Goal: Information Seeking & Learning: Learn about a topic

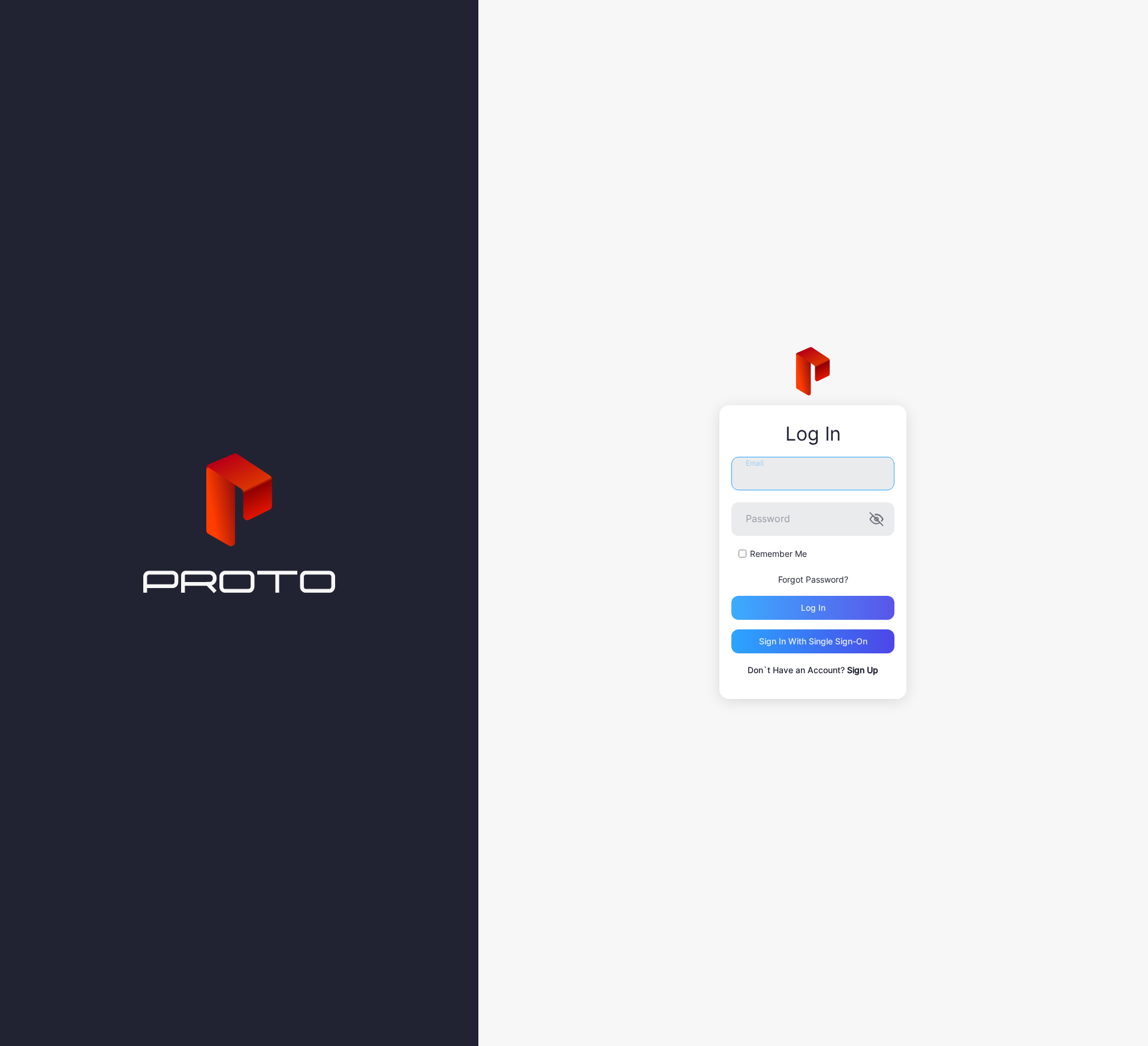
type input "**********"
click at [823, 607] on div "Log in" at bounding box center [813, 608] width 24 height 9
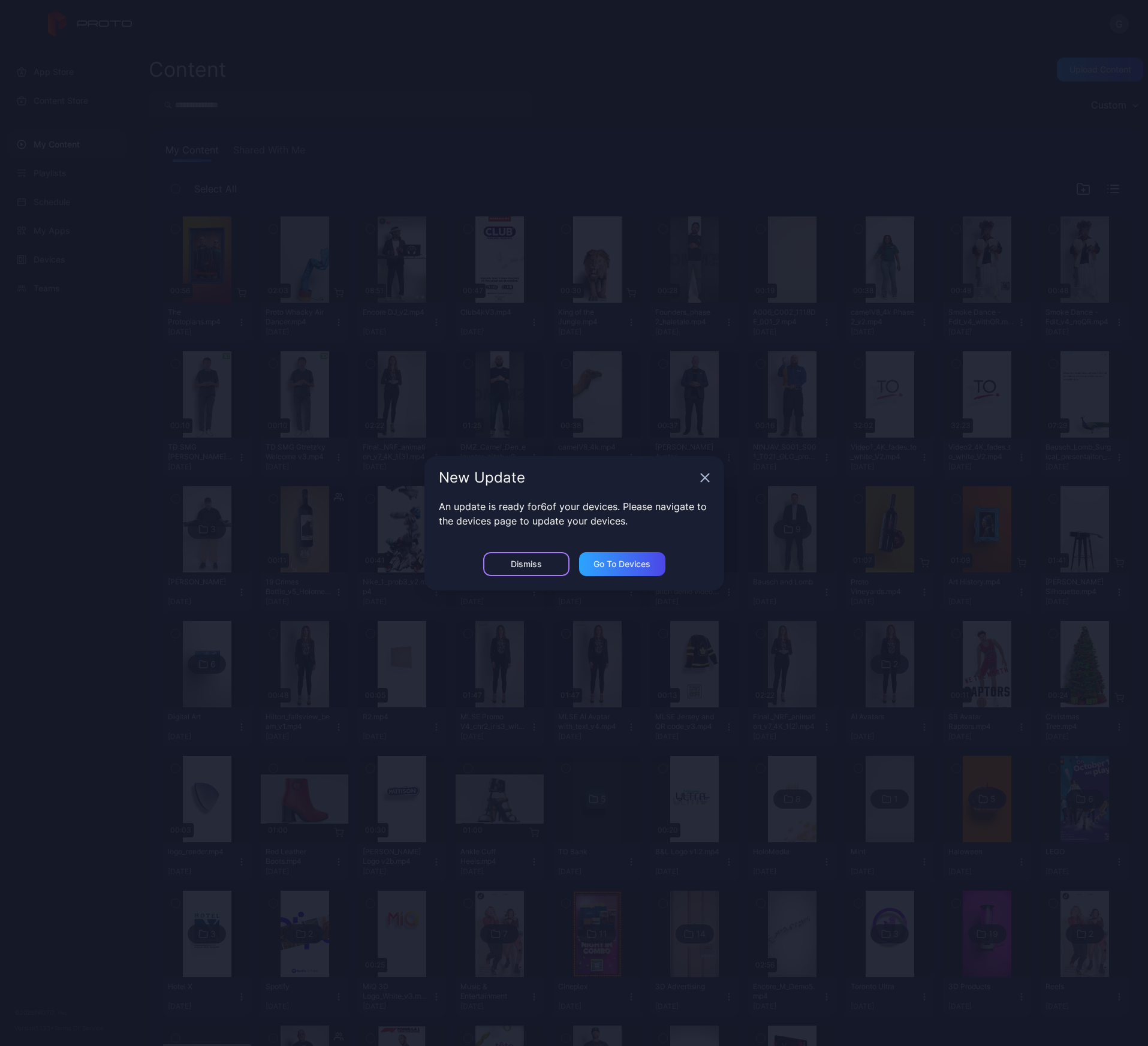
click at [521, 574] on div "Dismiss" at bounding box center [526, 564] width 86 height 24
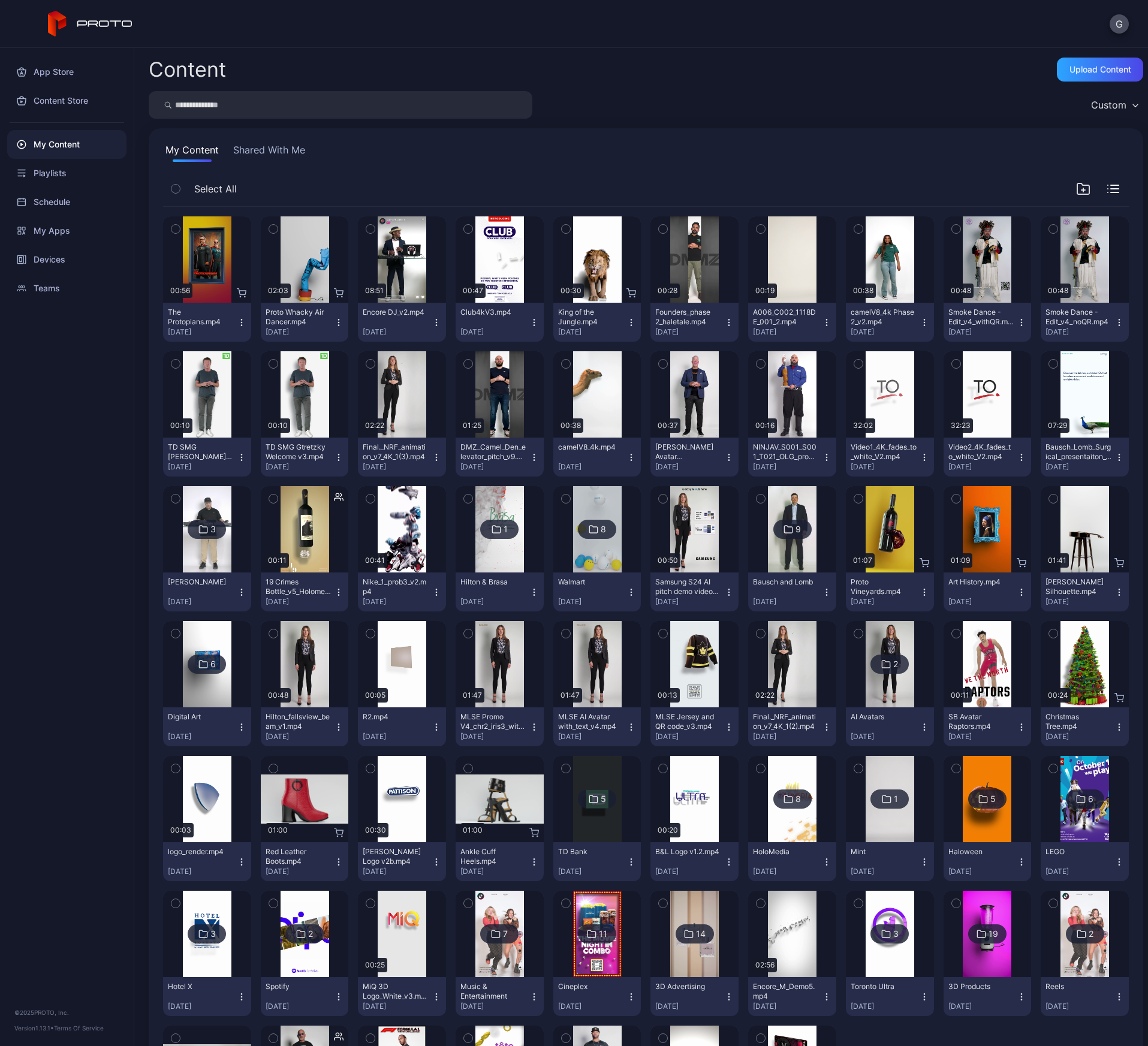
click at [295, 112] on input "search" at bounding box center [340, 105] width 384 height 27
type input "*******"
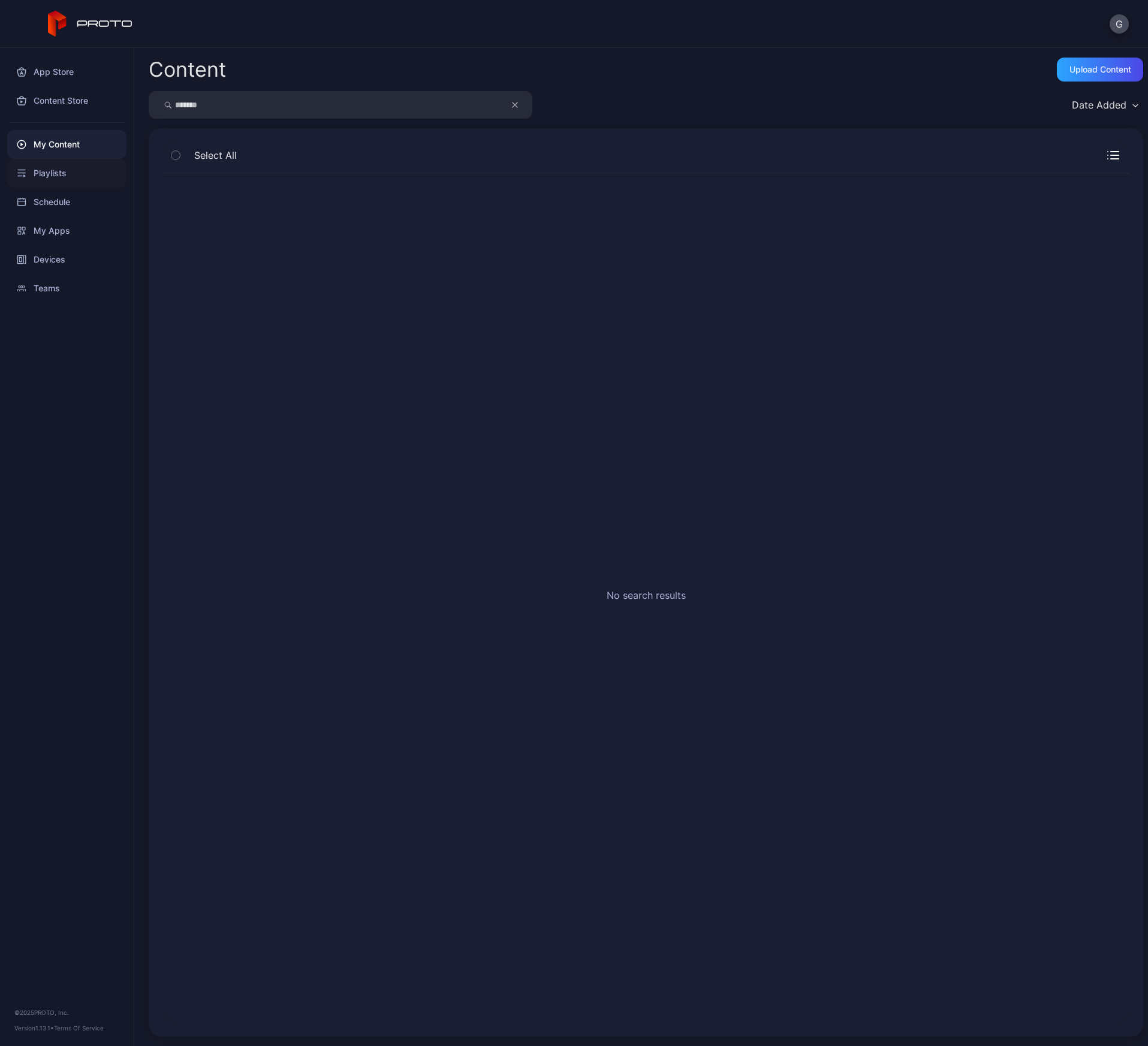
click at [58, 168] on div "Playlists" at bounding box center [67, 173] width 119 height 29
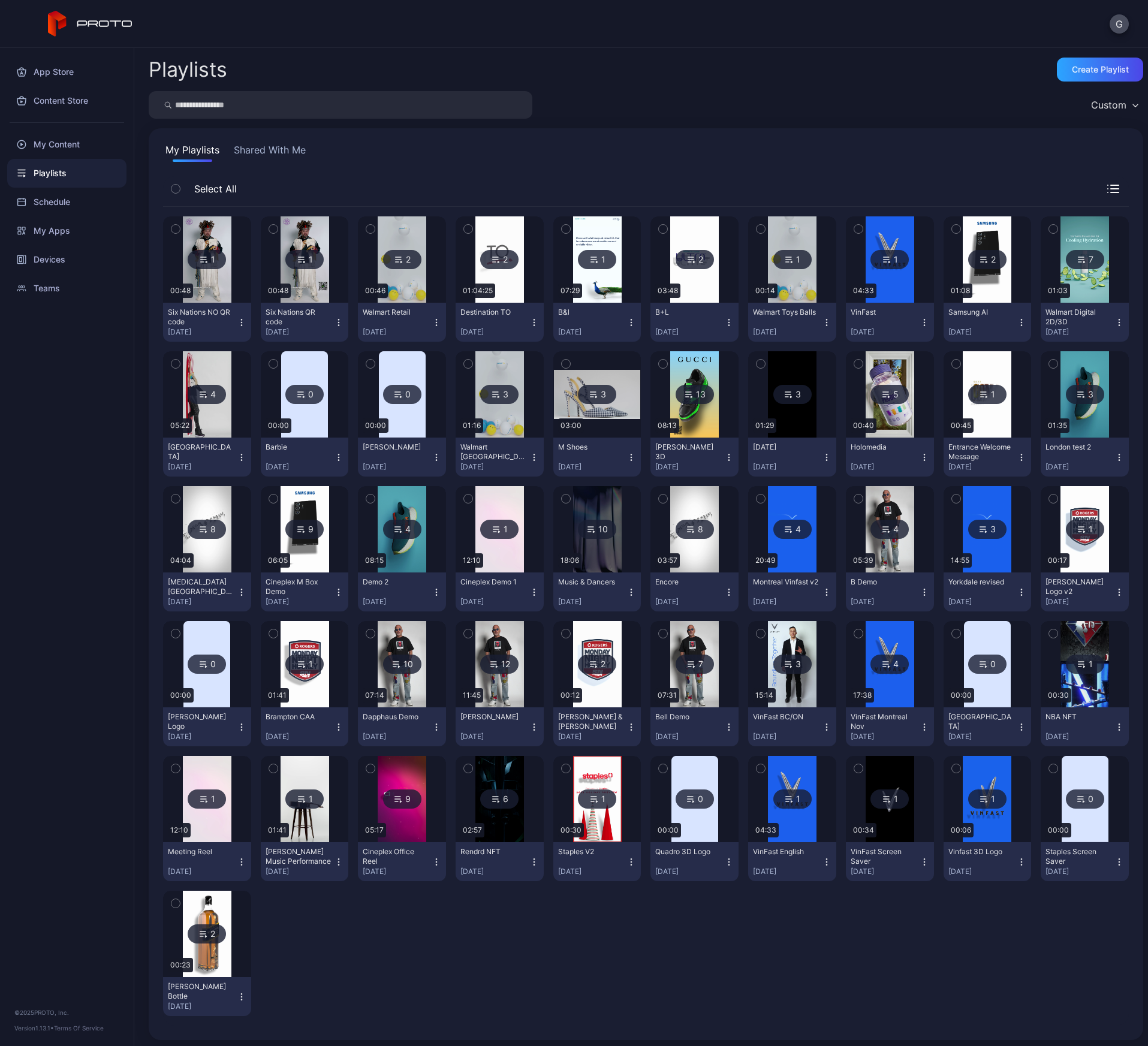
click at [265, 149] on button "Shared With Me" at bounding box center [269, 152] width 77 height 19
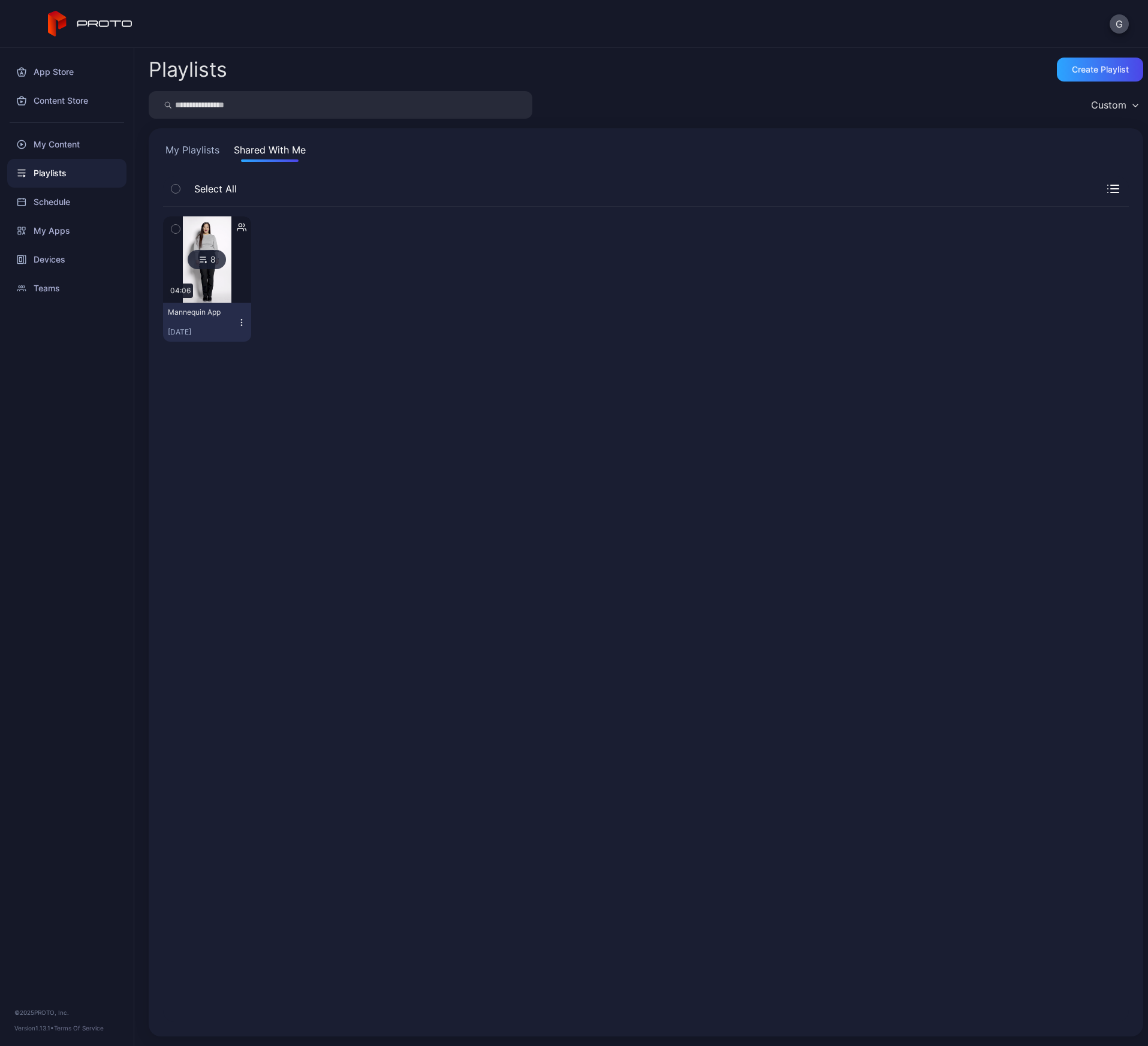
click at [204, 152] on button "My Playlists" at bounding box center [193, 152] width 59 height 19
click at [69, 145] on div "My Content" at bounding box center [67, 145] width 119 height 29
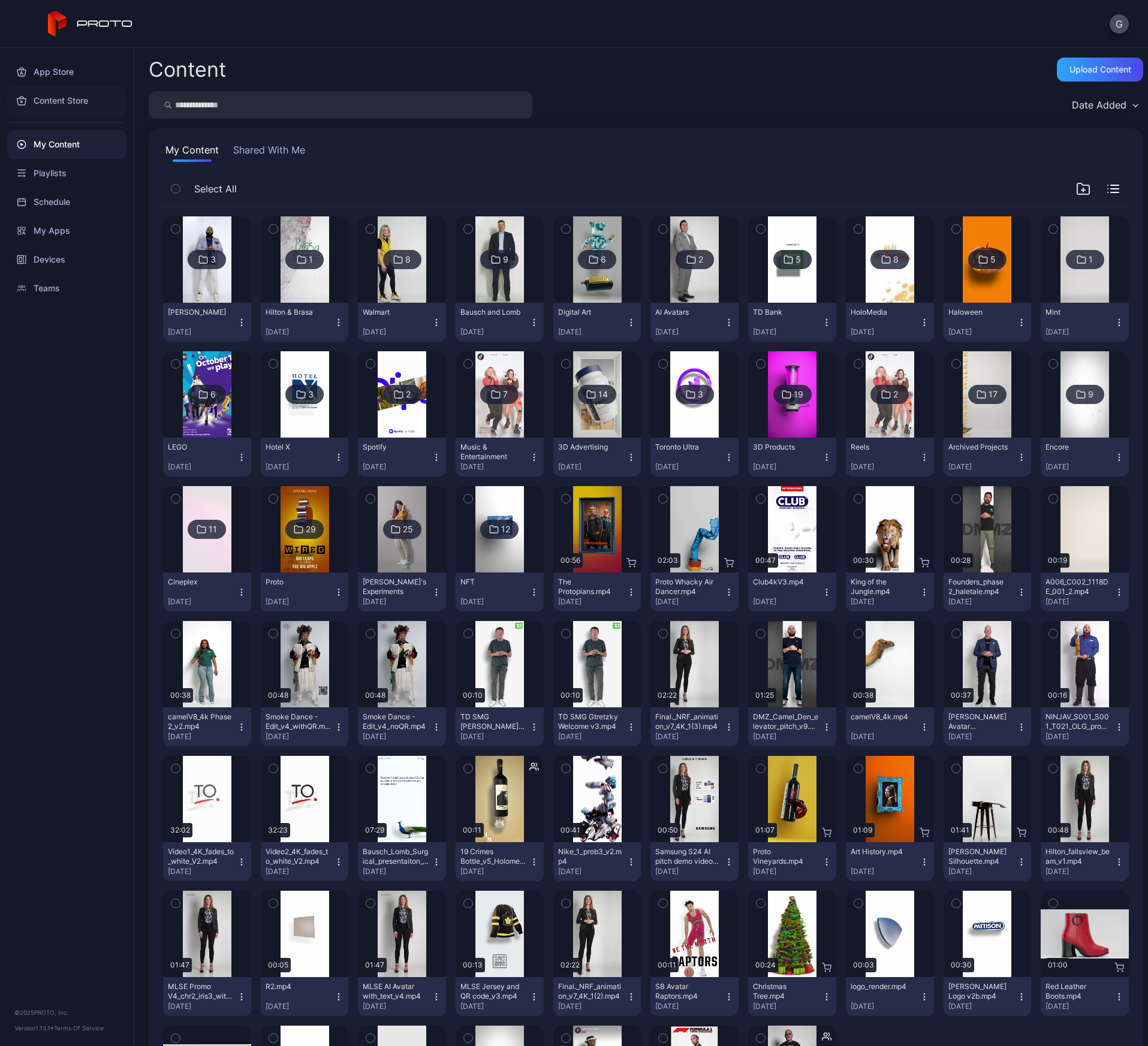
click at [65, 102] on div "Content Store" at bounding box center [67, 101] width 119 height 29
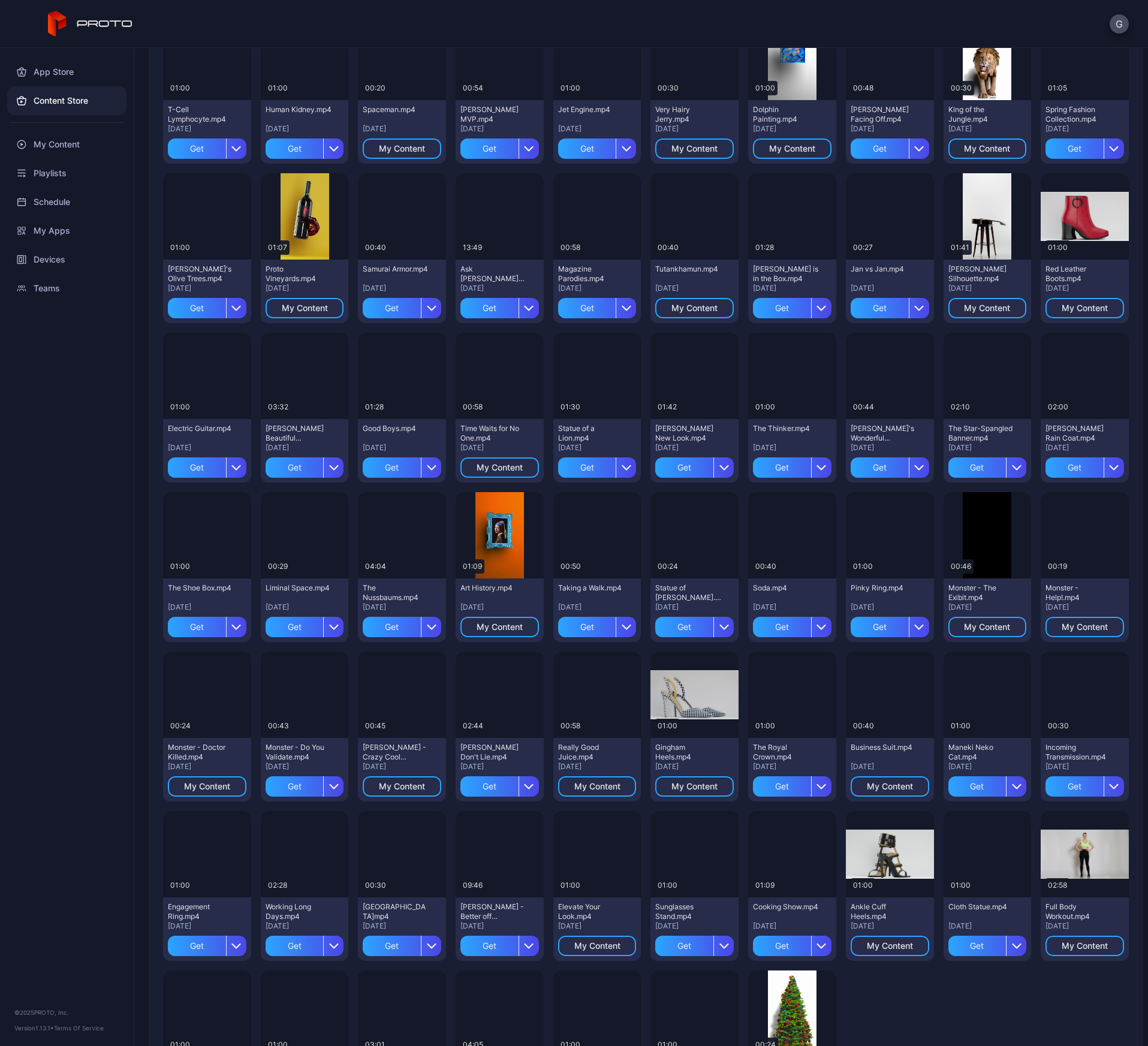
scroll to position [276, 0]
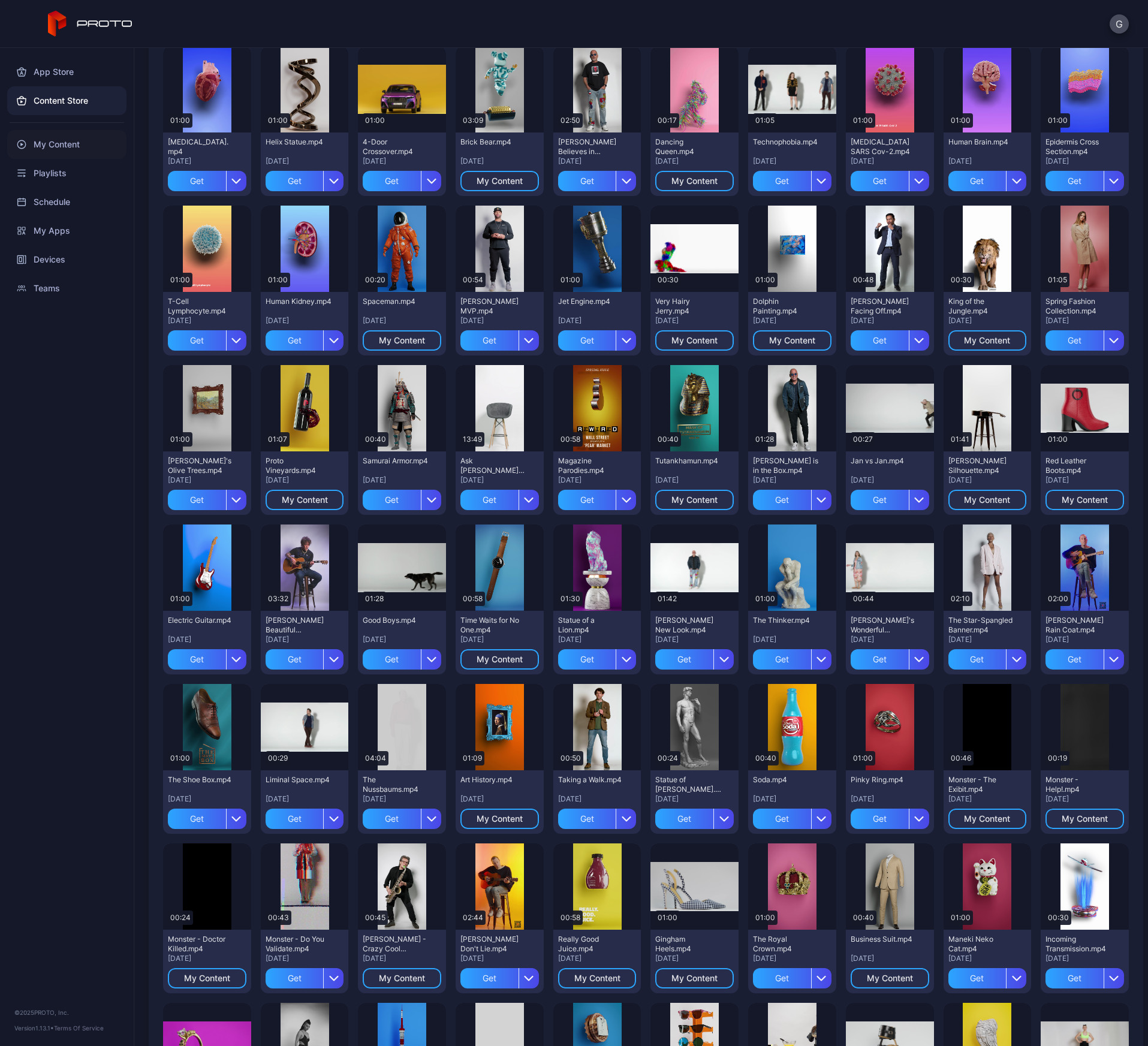
click at [78, 145] on div "My Content" at bounding box center [67, 145] width 119 height 29
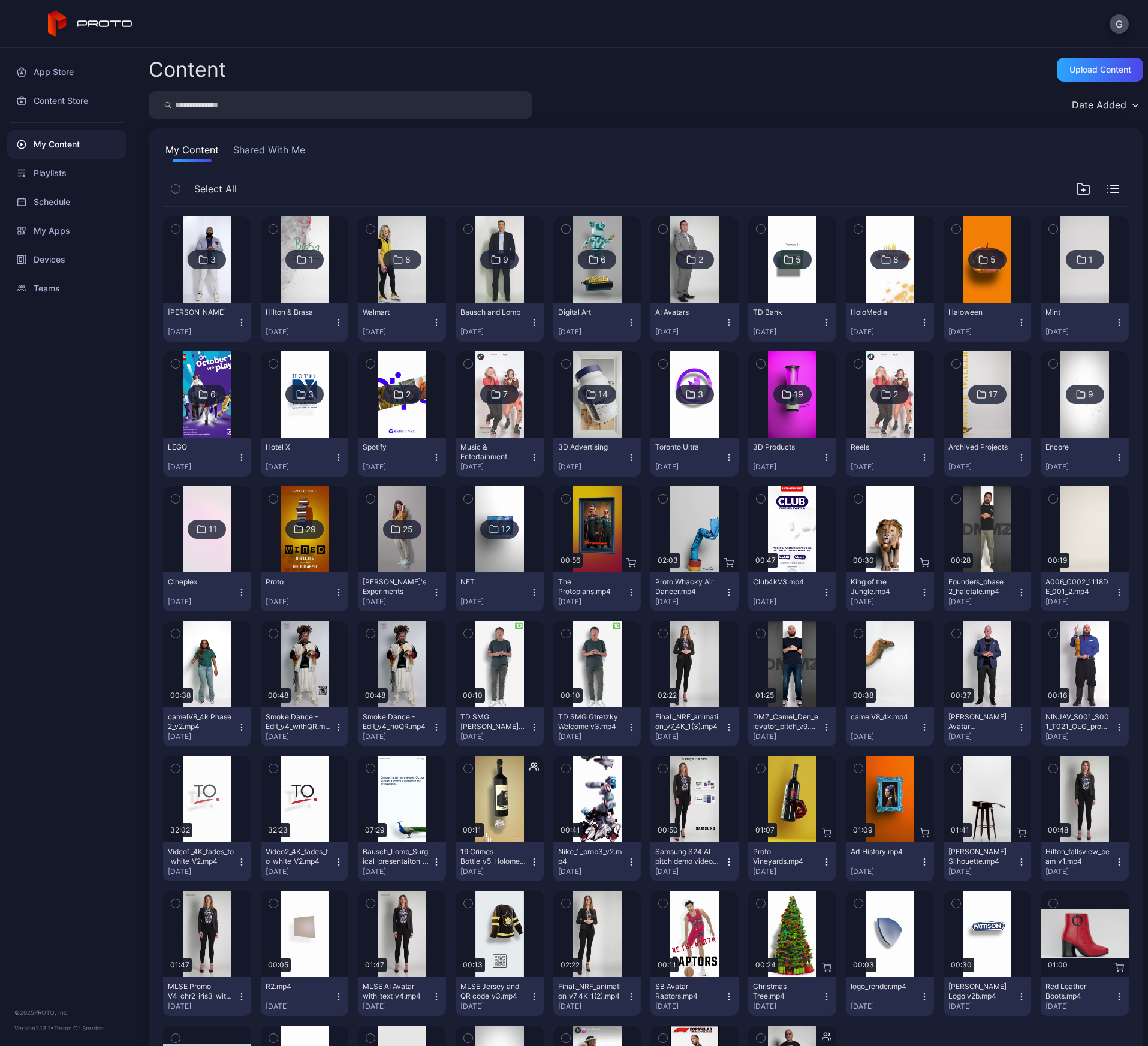
click at [889, 289] on img at bounding box center [889, 260] width 48 height 86
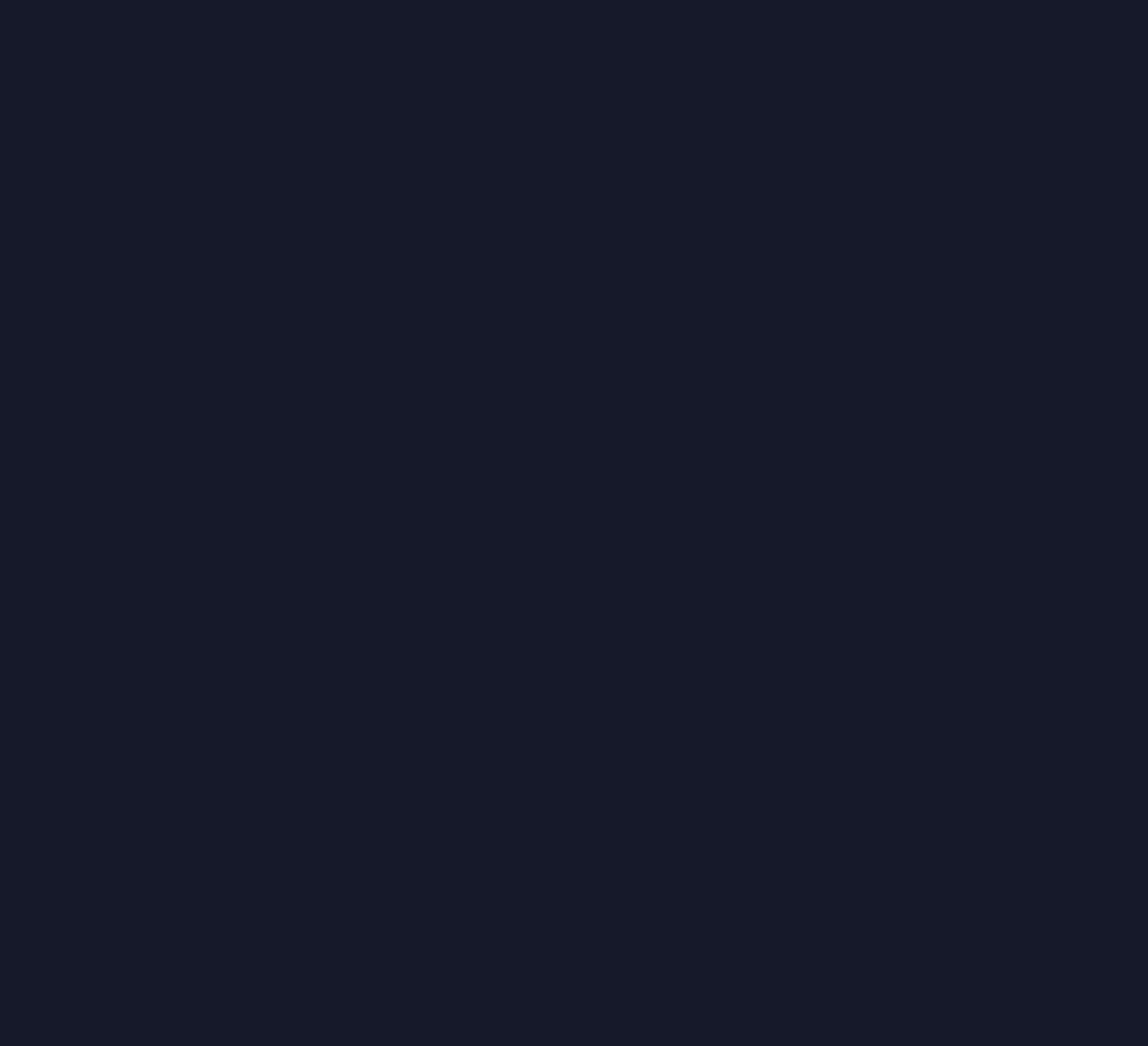
click at [889, 289] on div at bounding box center [574, 523] width 1148 height 1046
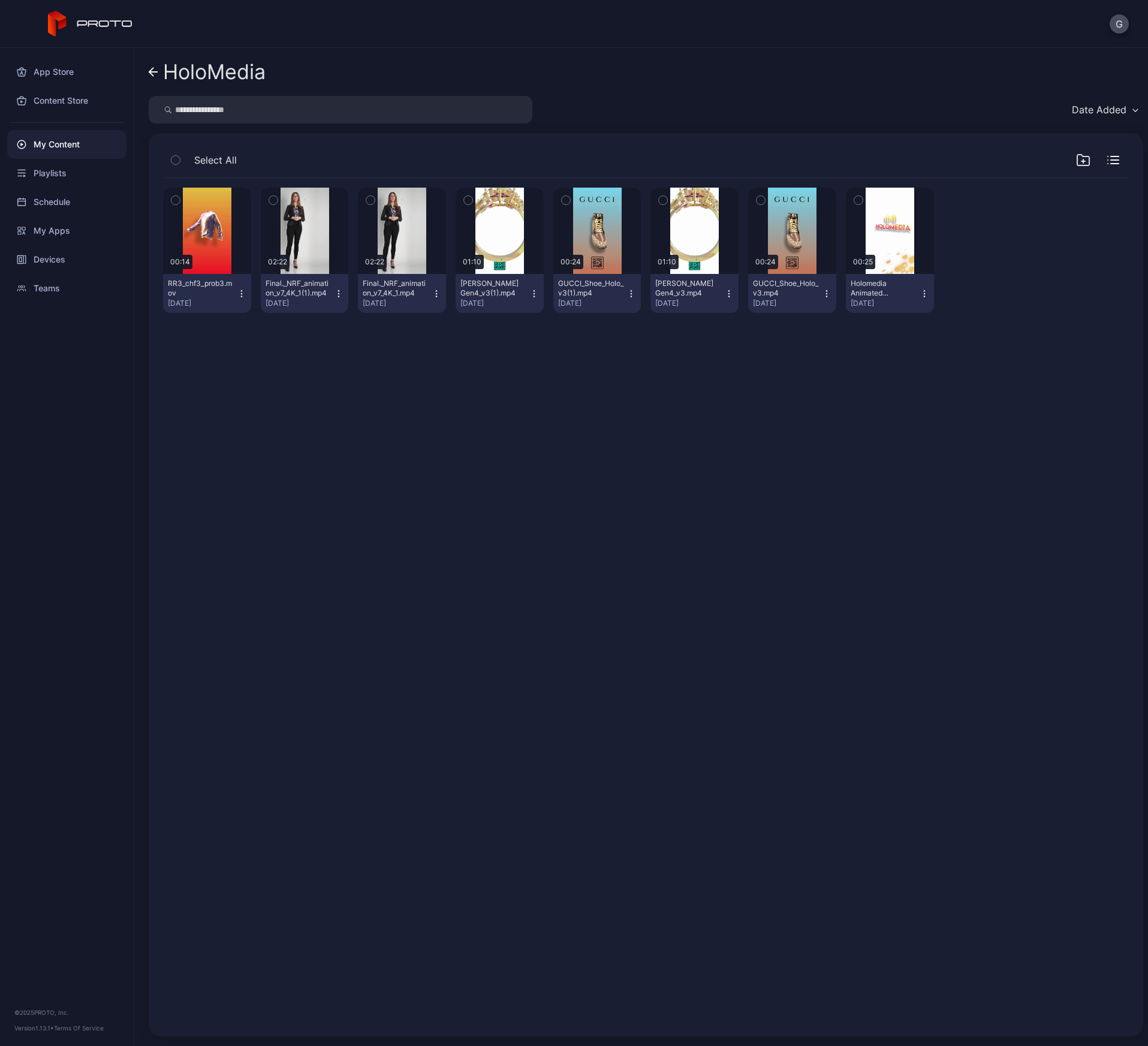
click at [153, 69] on icon at bounding box center [151, 72] width 4 height 9
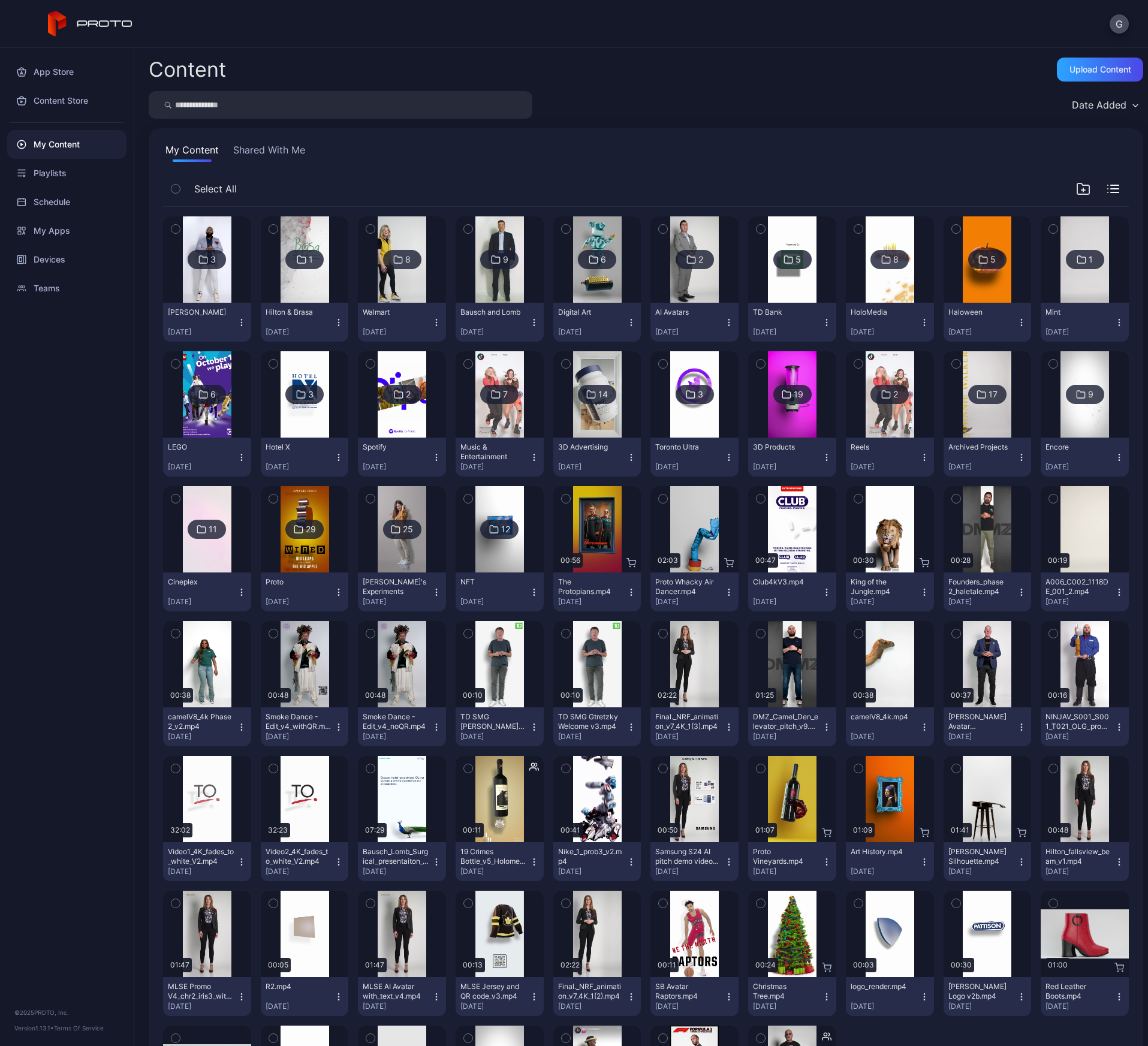
click at [209, 106] on input "search" at bounding box center [340, 105] width 384 height 27
type input "***"
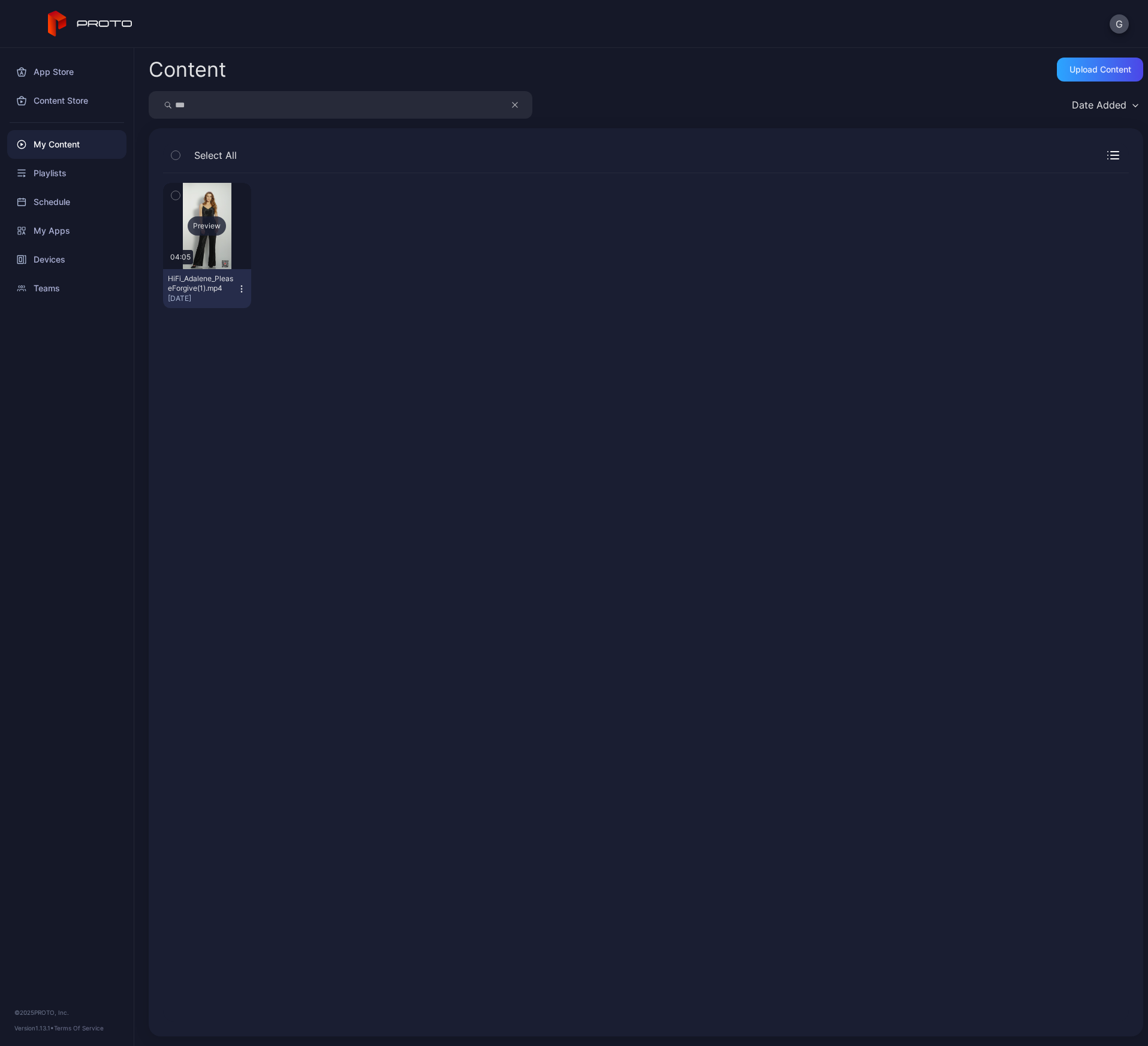
click at [212, 235] on div "Preview" at bounding box center [207, 226] width 88 height 86
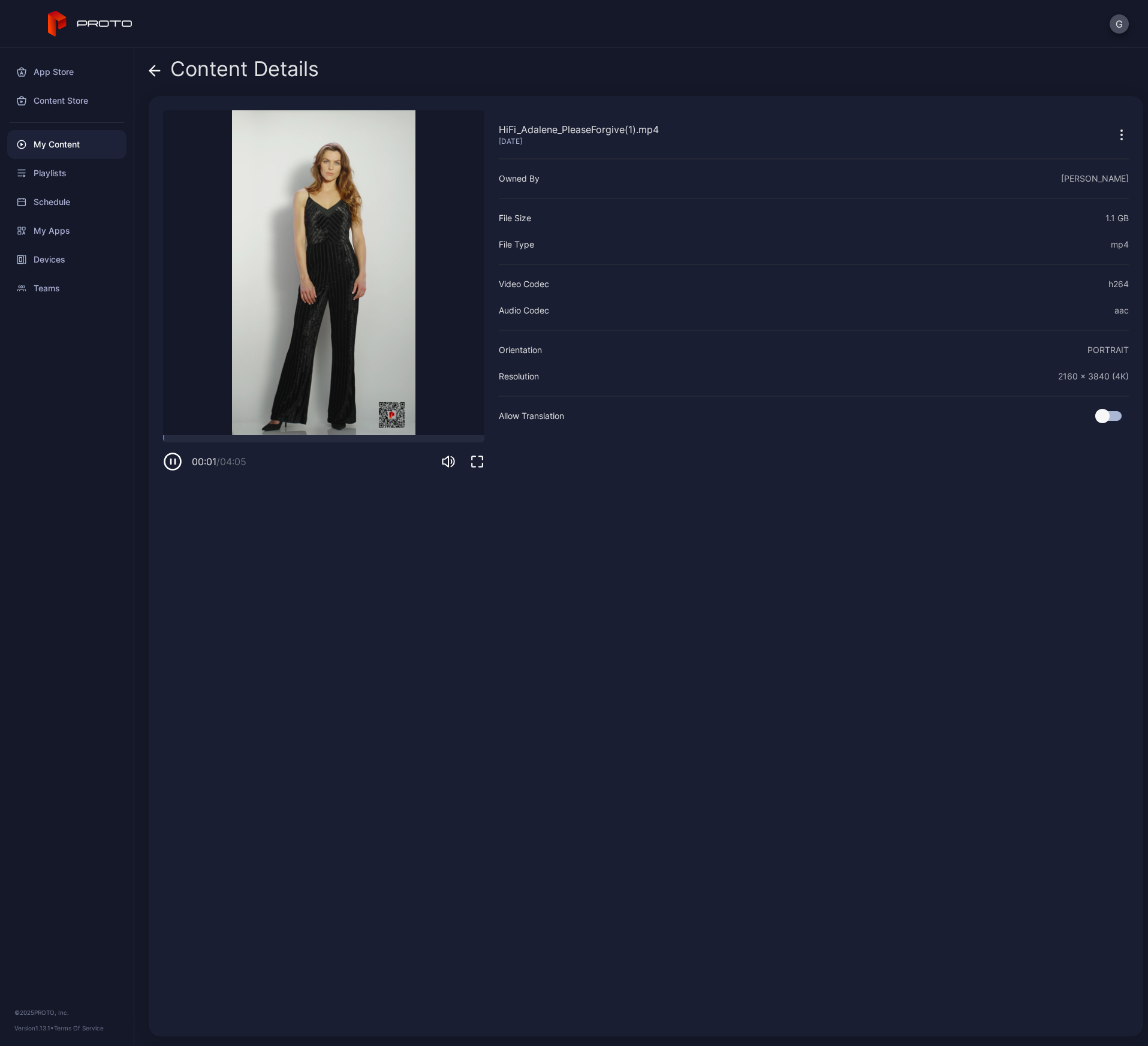
click at [171, 459] on icon "button" at bounding box center [171, 461] width 0 height 5
click at [171, 459] on icon "button" at bounding box center [172, 461] width 5 height 6
click at [263, 441] on div at bounding box center [324, 439] width 321 height 7
click at [153, 71] on icon at bounding box center [155, 71] width 10 height 0
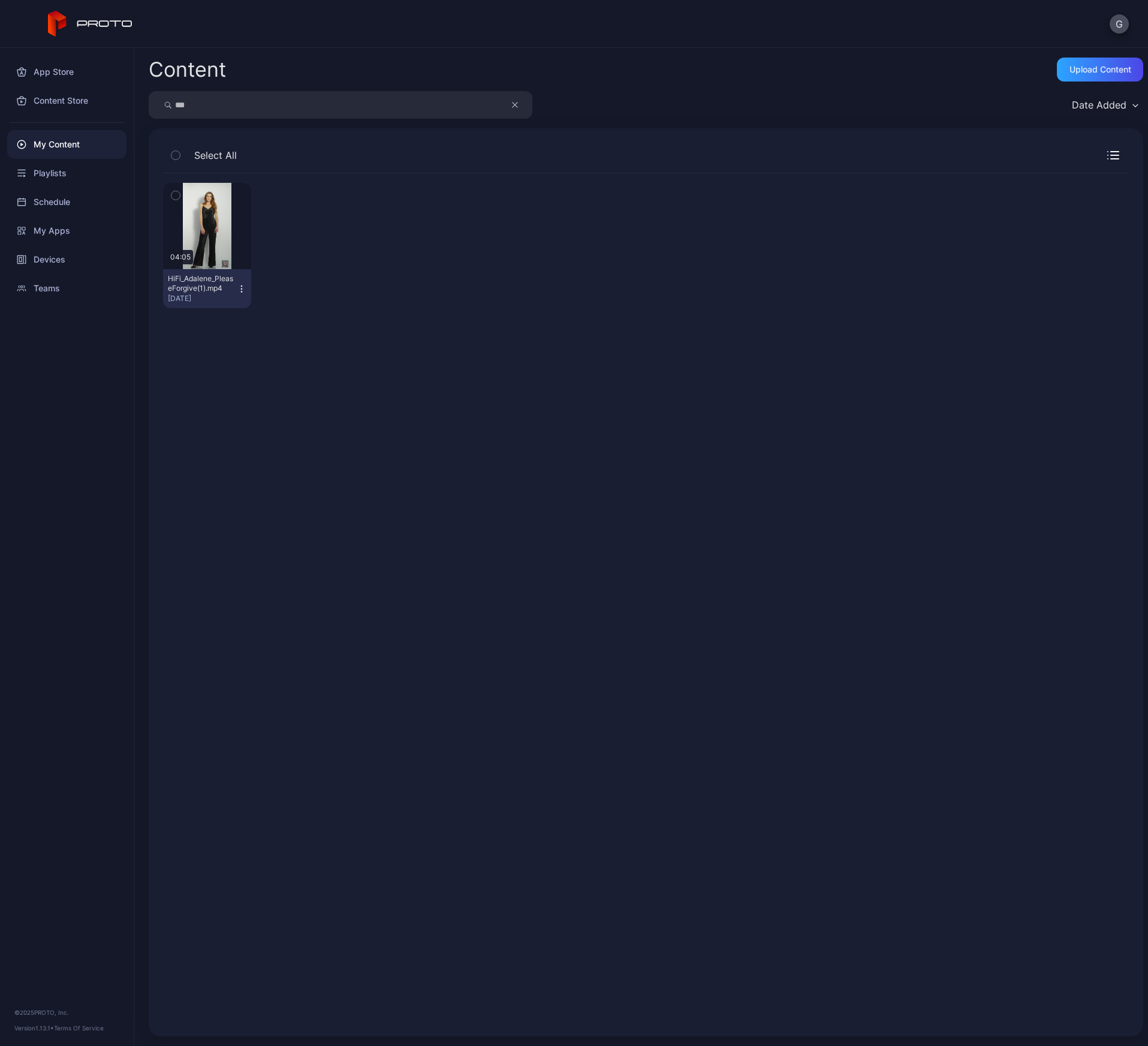
drag, startPoint x: 188, startPoint y: 106, endPoint x: 148, endPoint y: 104, distance: 40.0
click at [148, 104] on div "Content Upload Content *** Date Added Select All Preview 04:05 HiFi_Adalene_Ple…" at bounding box center [641, 547] width 1013 height 998
drag, startPoint x: 218, startPoint y: 112, endPoint x: 163, endPoint y: 105, distance: 55.4
click at [163, 105] on div "******" at bounding box center [340, 105] width 384 height 27
type input "***"
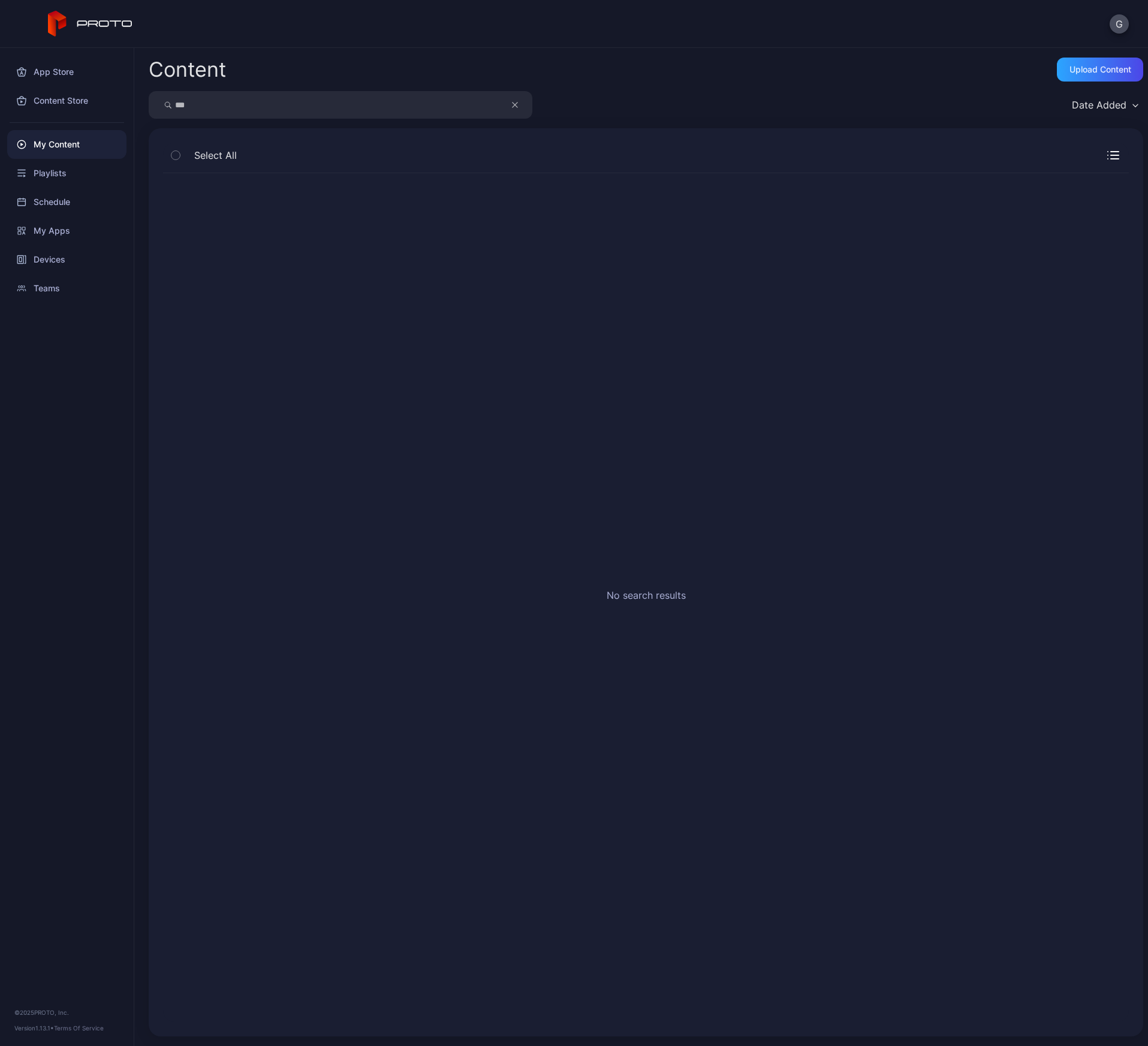
click at [512, 107] on icon "button" at bounding box center [515, 105] width 6 height 14
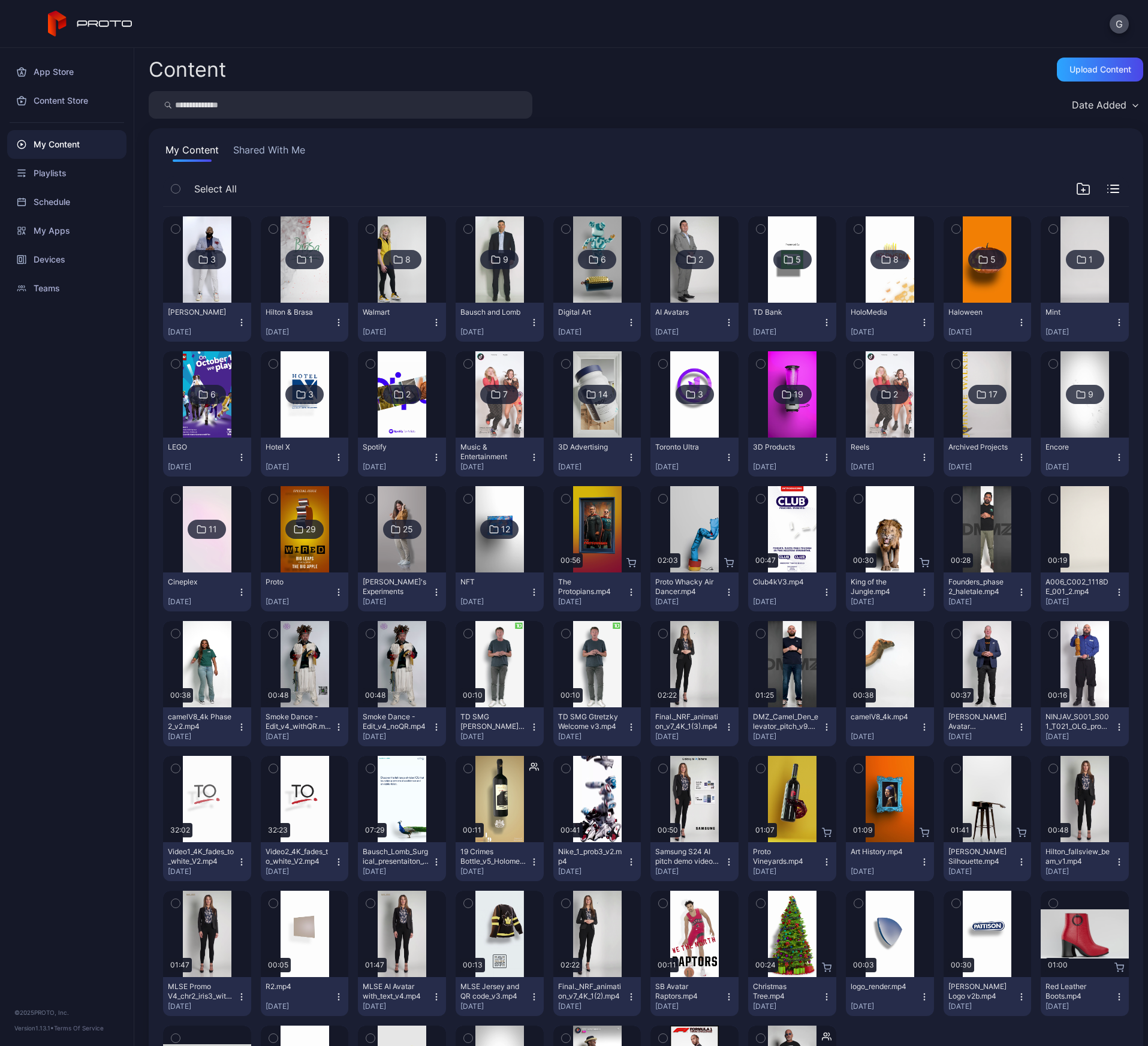
click at [494, 398] on icon at bounding box center [496, 394] width 8 height 7
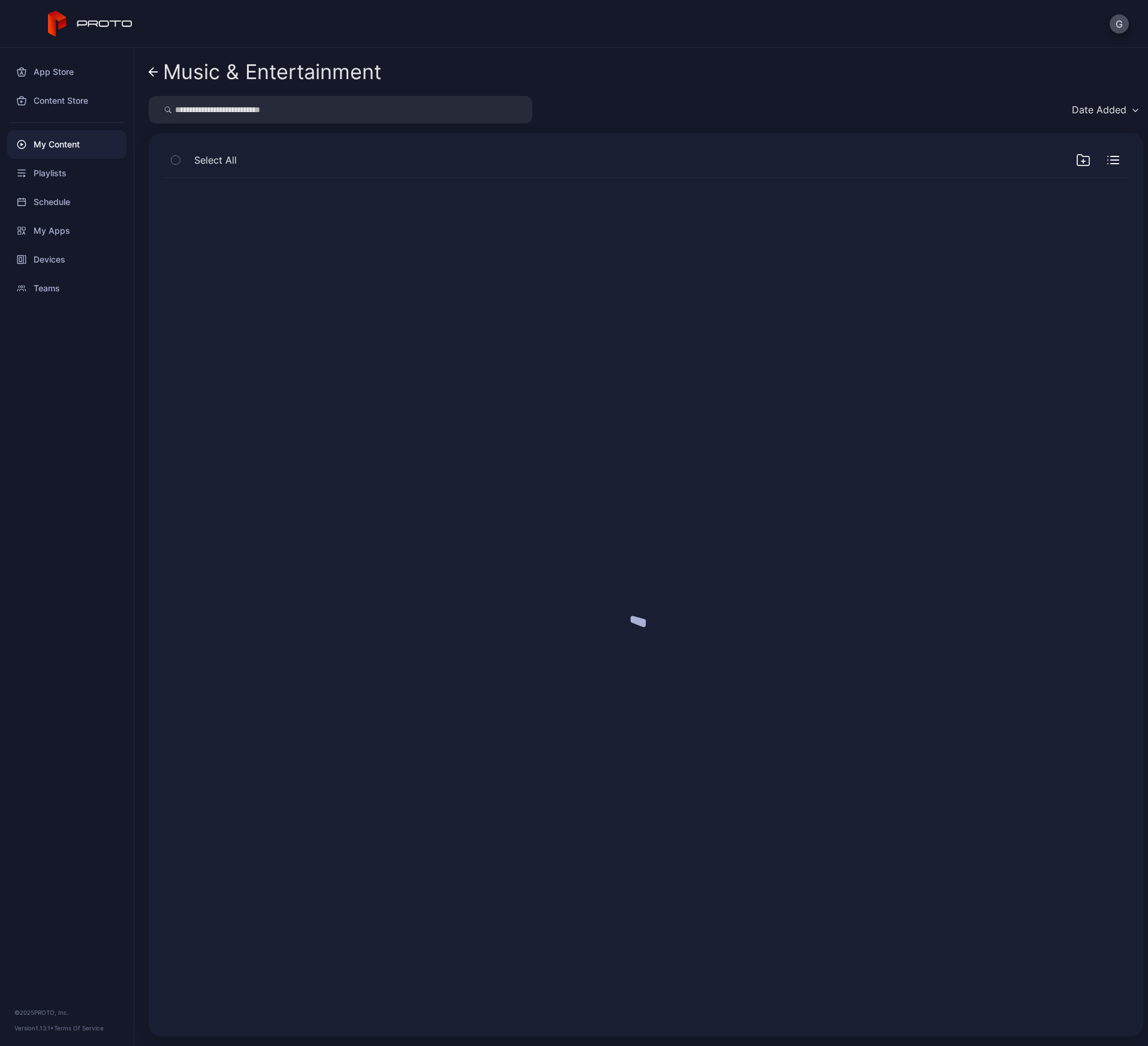
click at [494, 398] on div at bounding box center [646, 600] width 985 height 863
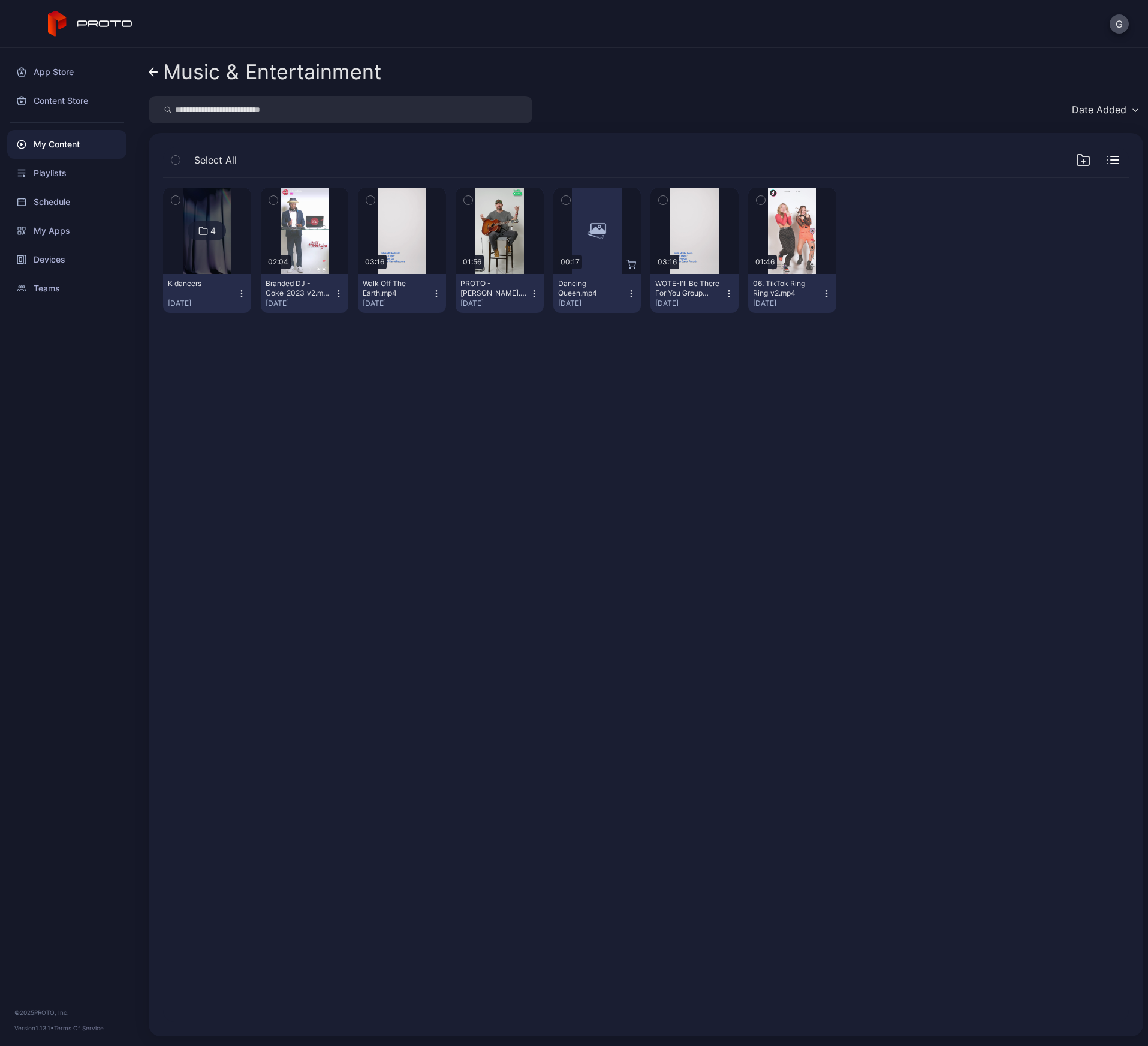
click at [149, 70] on icon at bounding box center [153, 72] width 9 height 10
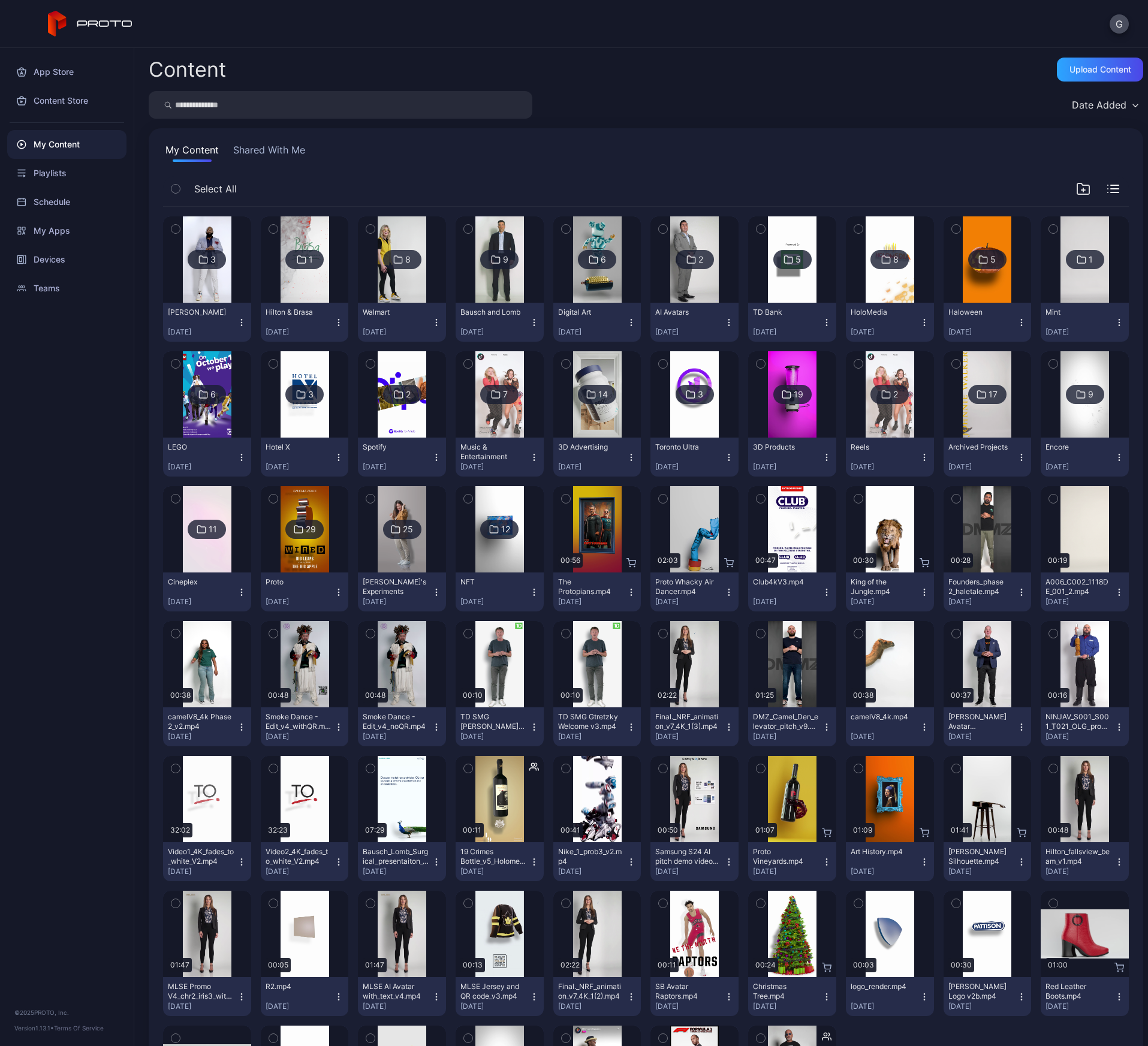
click at [589, 415] on img at bounding box center [597, 394] width 48 height 86
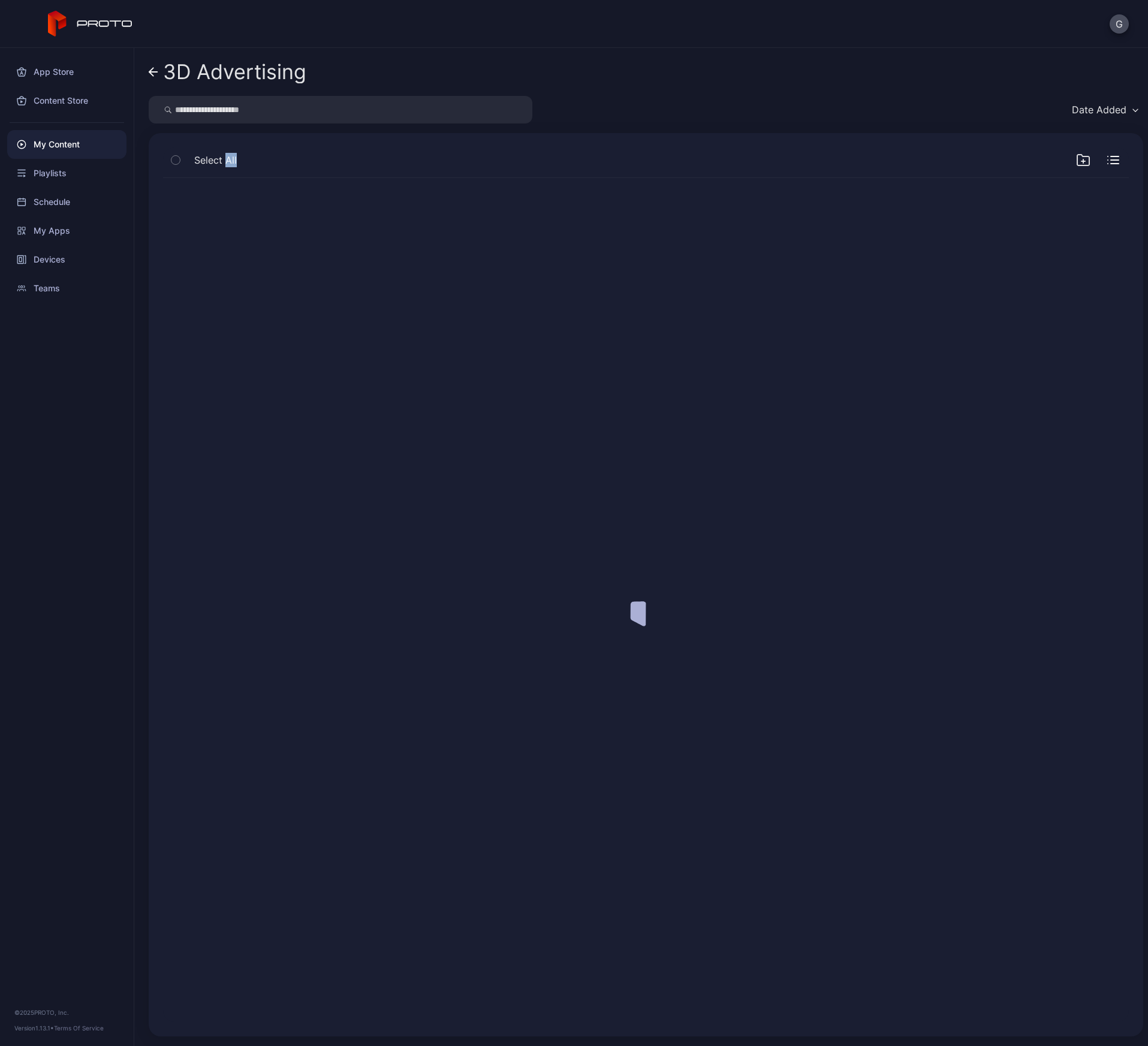
click at [589, 415] on div at bounding box center [646, 600] width 985 height 863
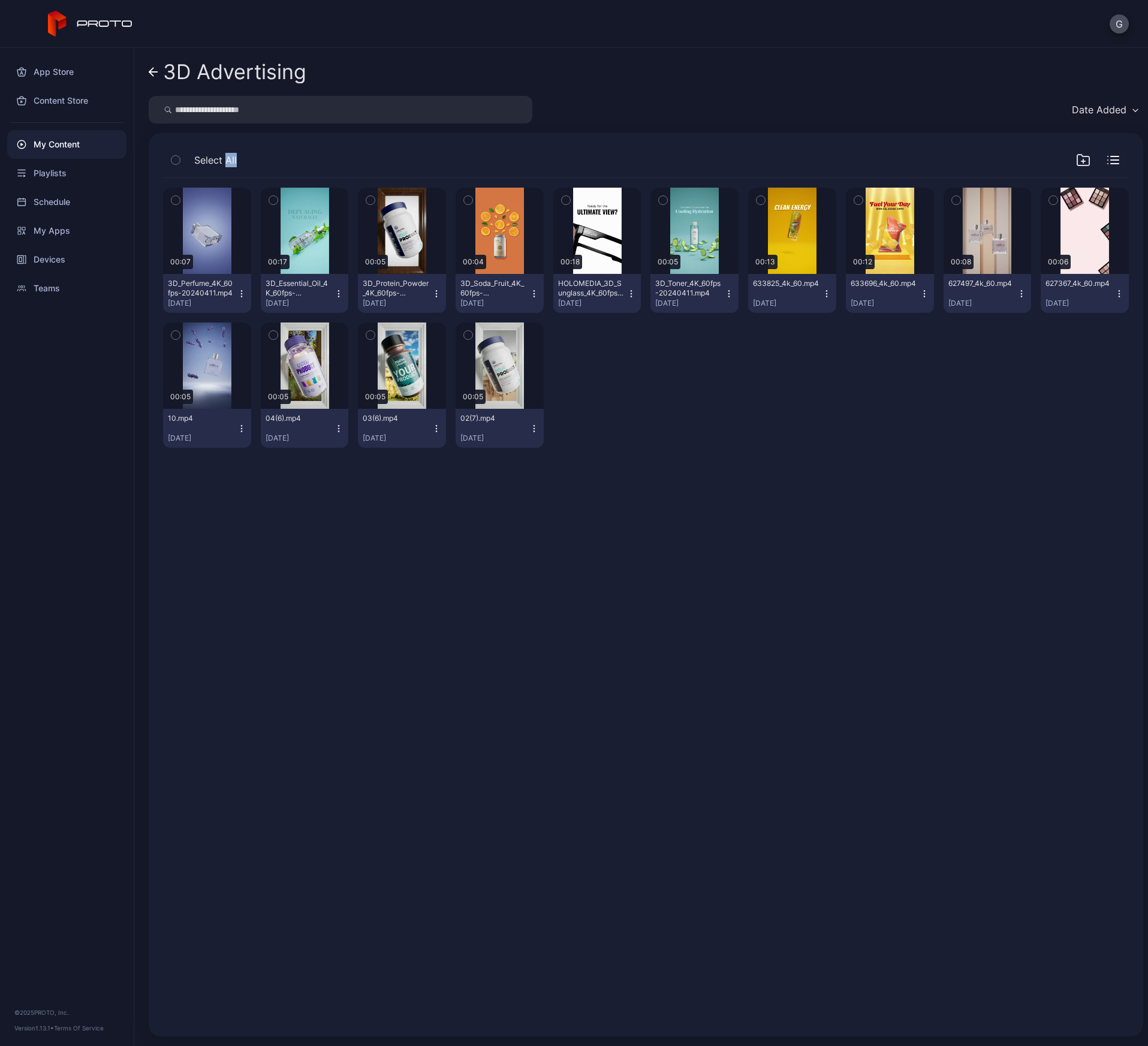
click at [152, 68] on icon at bounding box center [153, 72] width 9 height 10
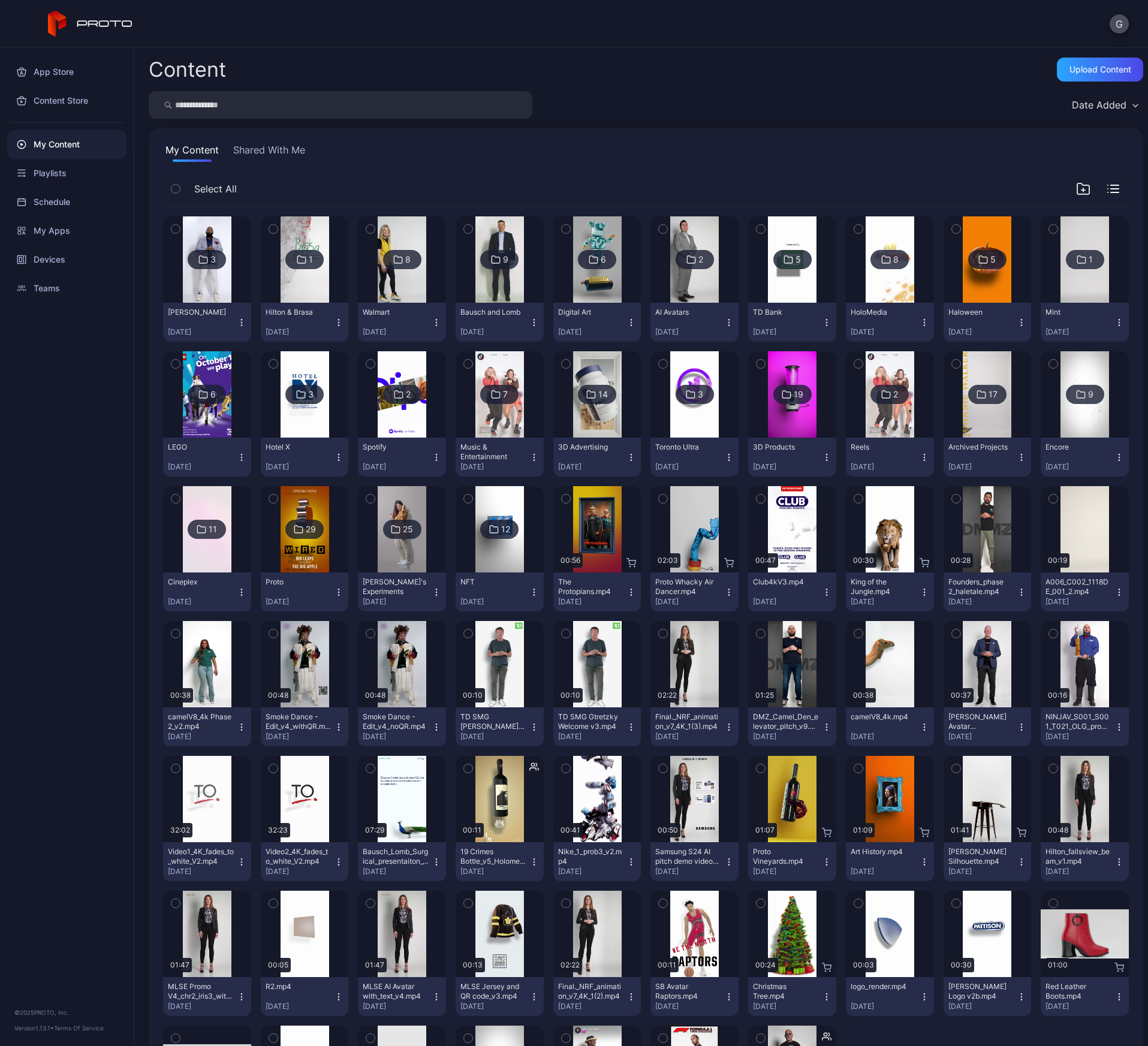
click at [864, 454] on div "Reels [DATE]" at bounding box center [885, 457] width 69 height 30
click at [869, 414] on img at bounding box center [889, 394] width 48 height 86
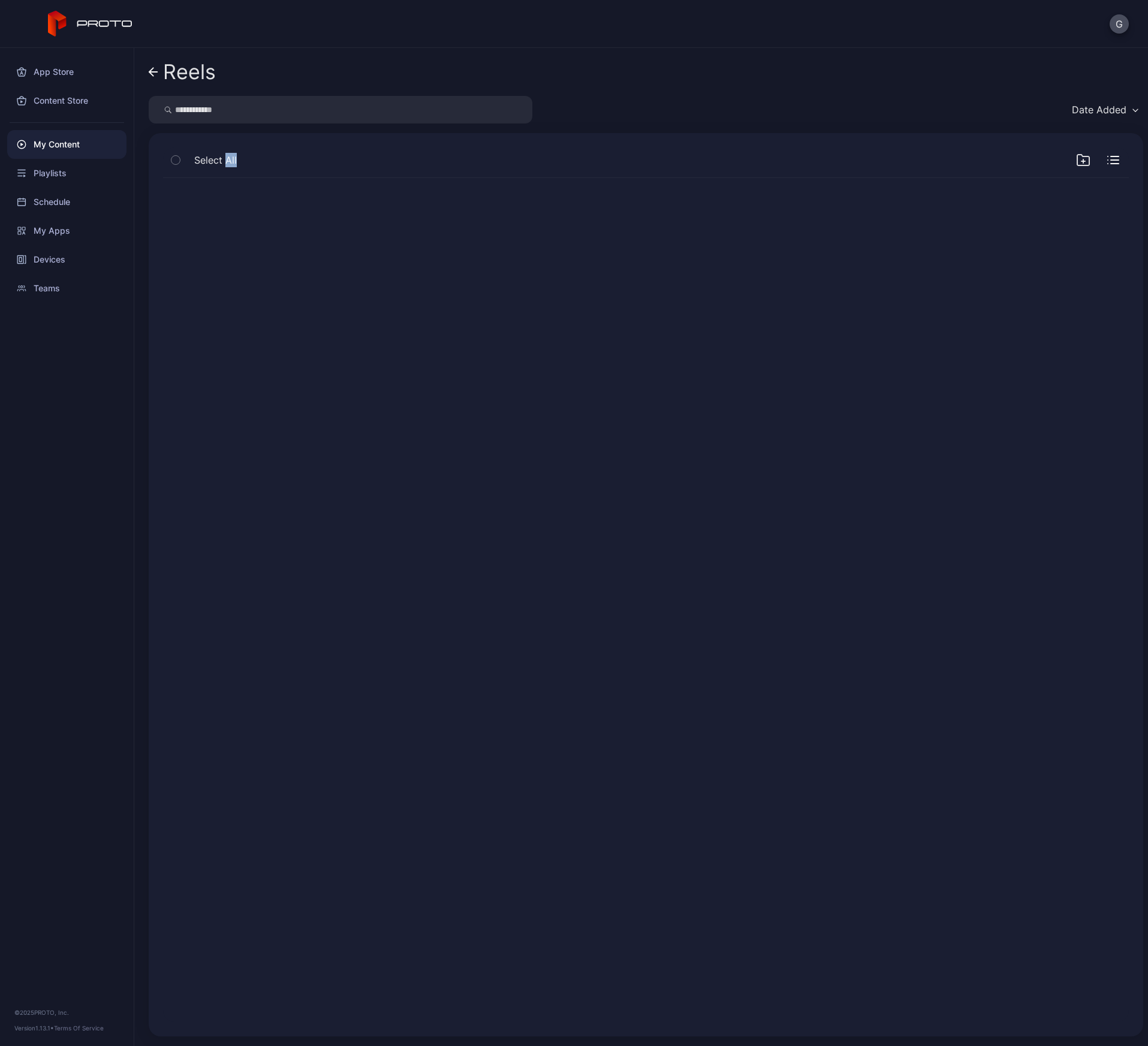
click at [869, 414] on div at bounding box center [646, 600] width 985 height 863
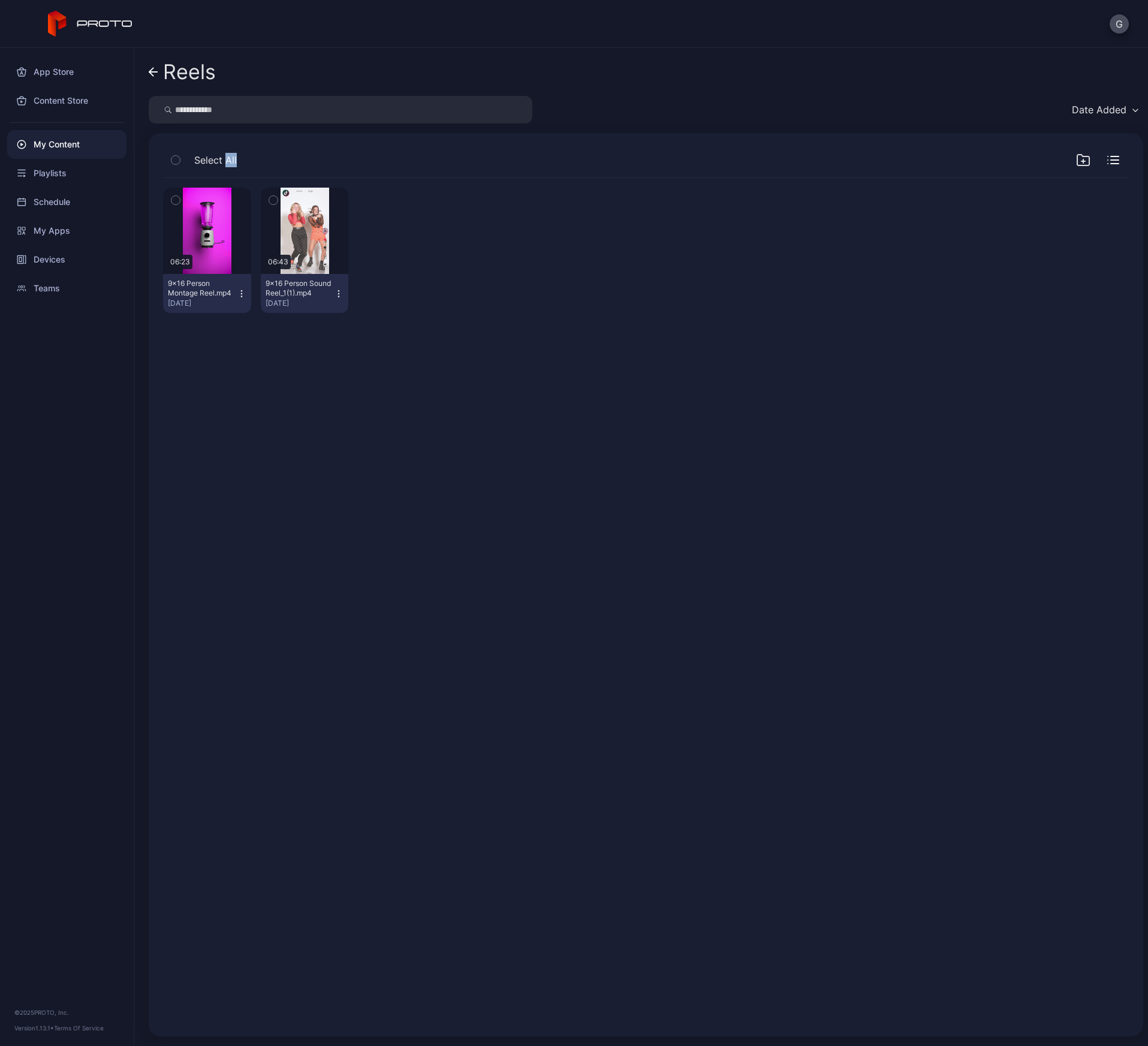
click at [160, 73] on link "Reels" at bounding box center [182, 72] width 67 height 29
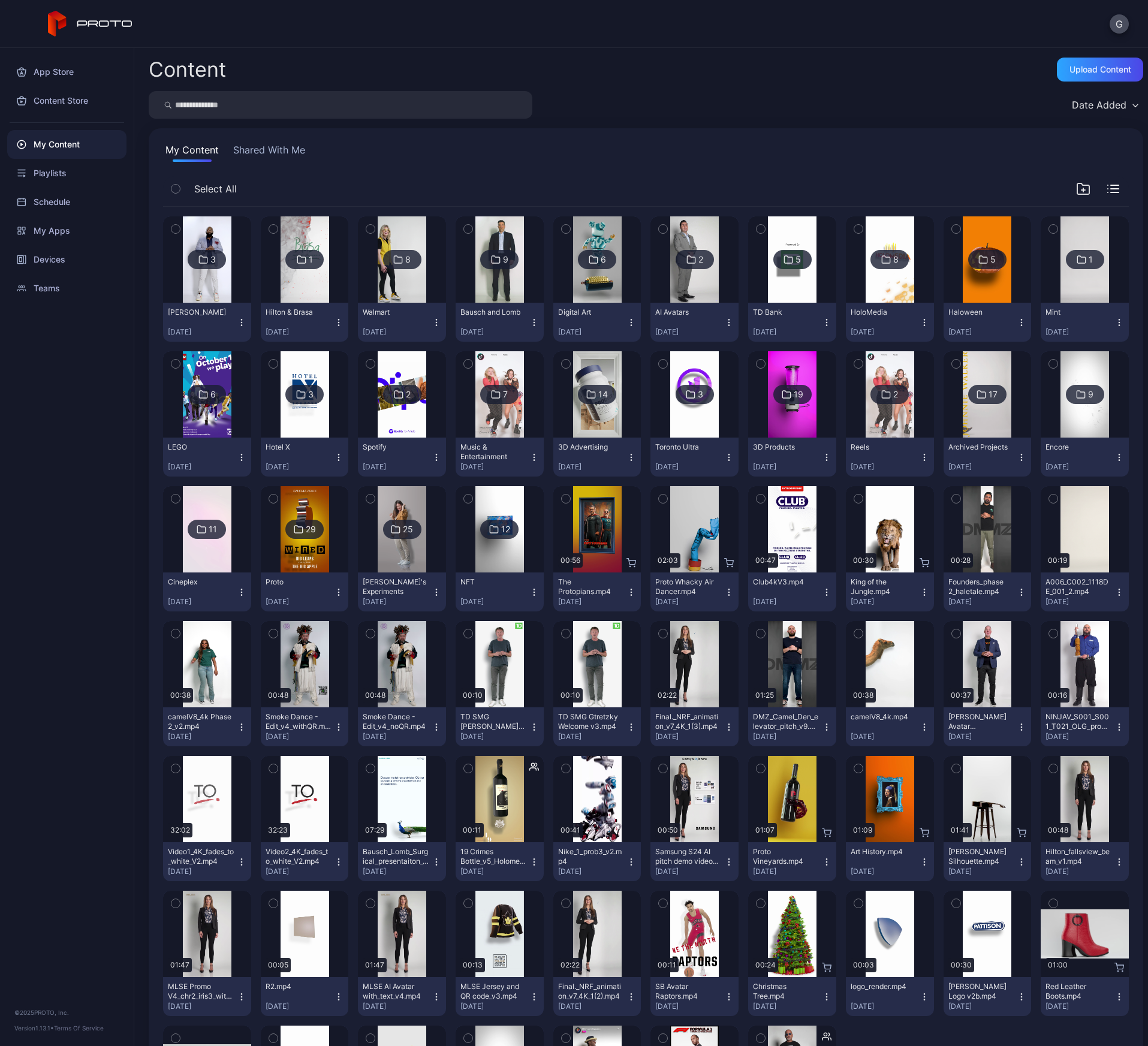
click at [987, 457] on div "Archived Projects [DATE]" at bounding box center [982, 457] width 69 height 30
click at [979, 446] on div "Archived Projects" at bounding box center [981, 447] width 66 height 9
click at [975, 407] on img at bounding box center [986, 394] width 48 height 86
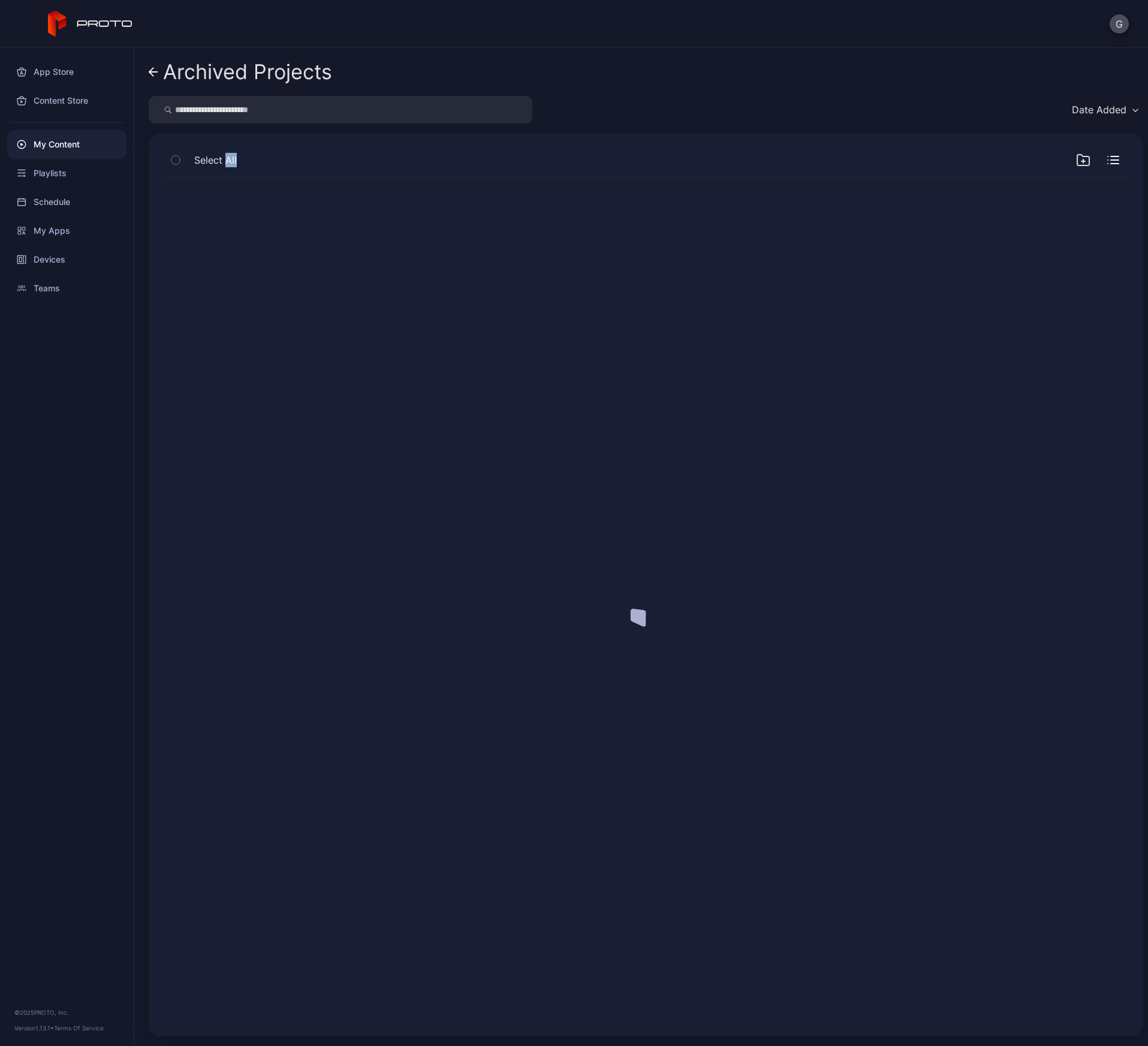
click at [975, 407] on div at bounding box center [646, 600] width 985 height 863
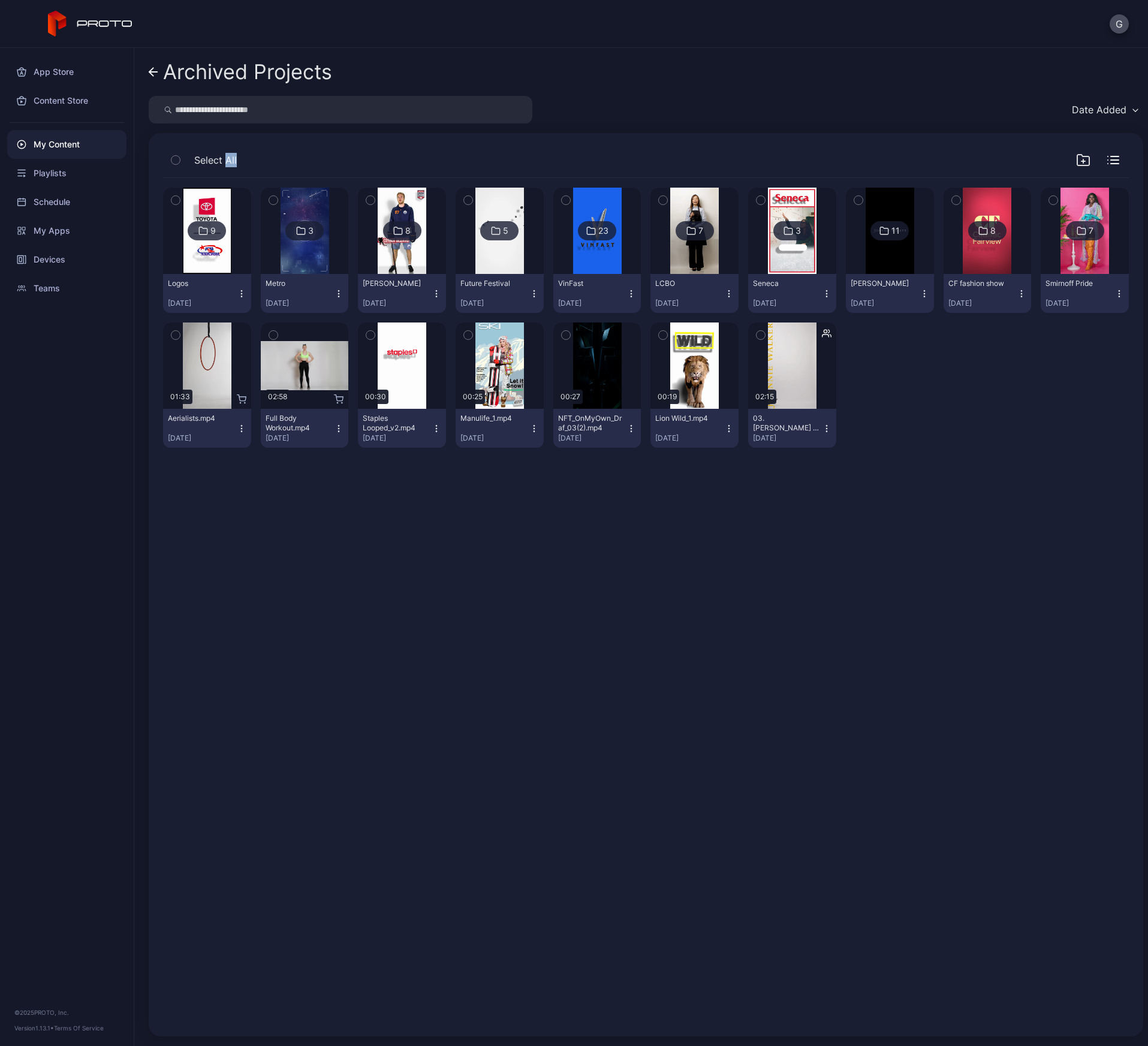
click at [296, 231] on icon at bounding box center [300, 231] width 9 height 14
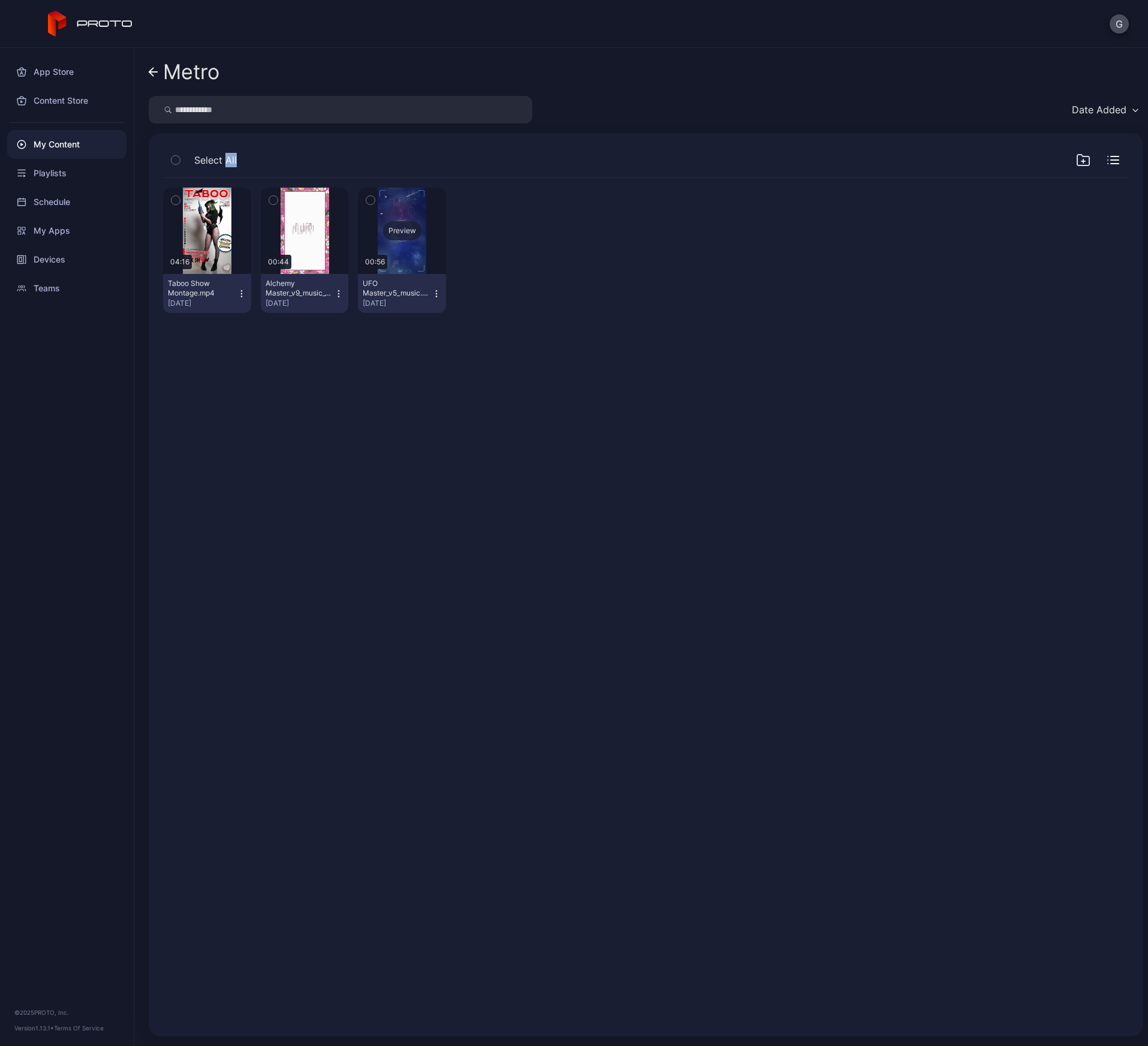
click at [397, 253] on div "Preview" at bounding box center [402, 231] width 88 height 86
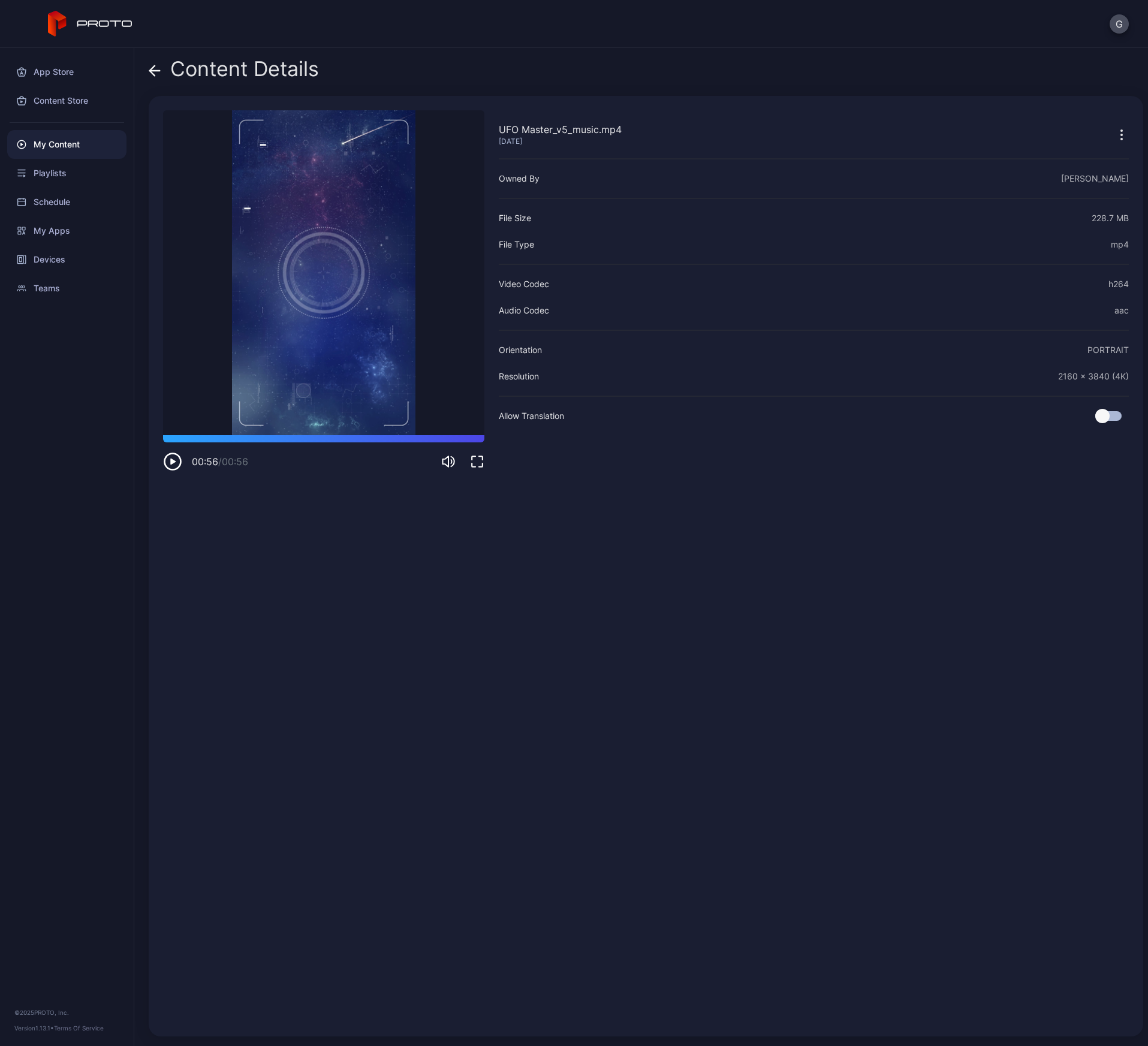
click at [154, 68] on icon at bounding box center [155, 71] width 12 height 12
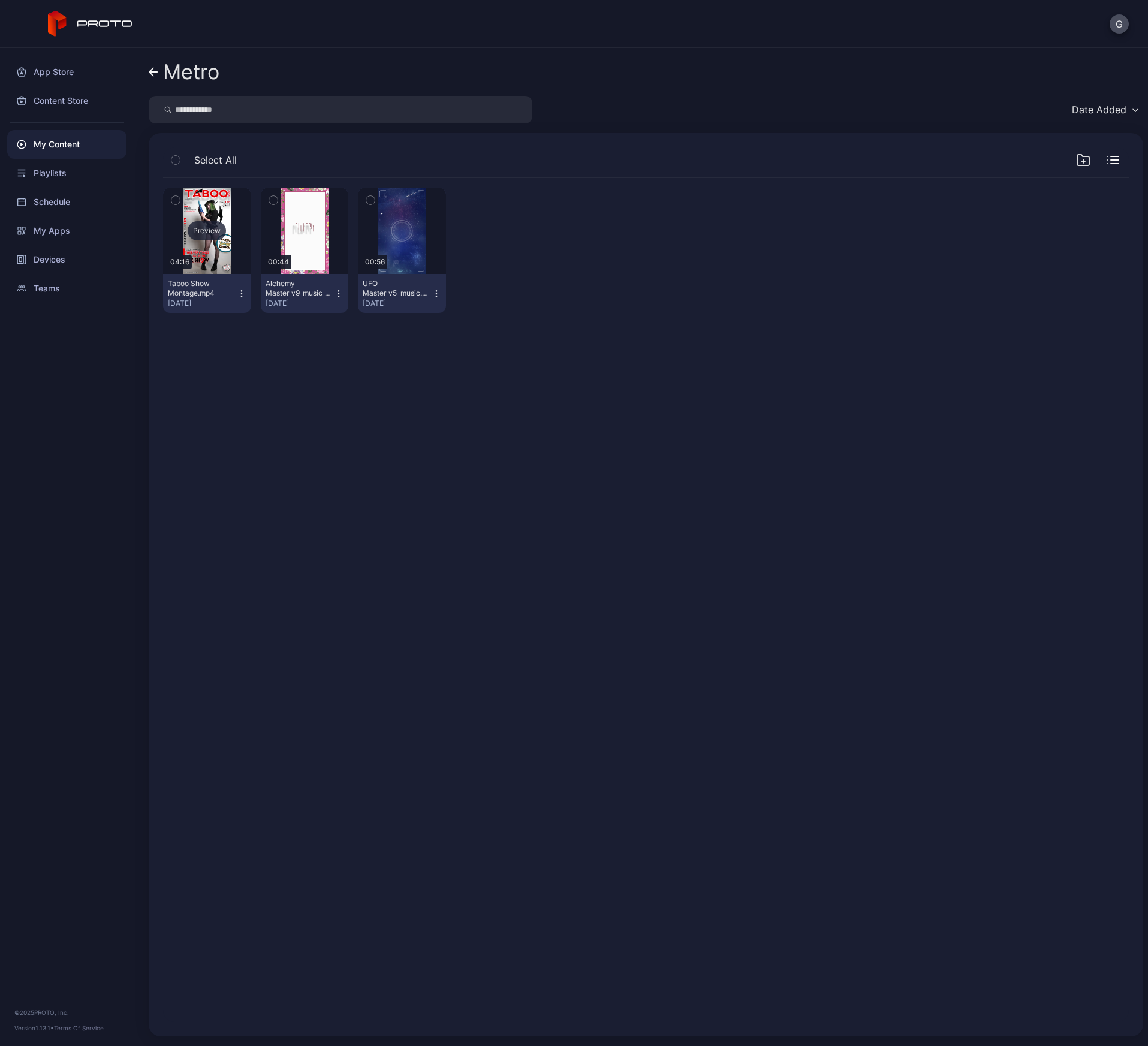
click at [205, 242] on div "Preview" at bounding box center [207, 231] width 88 height 86
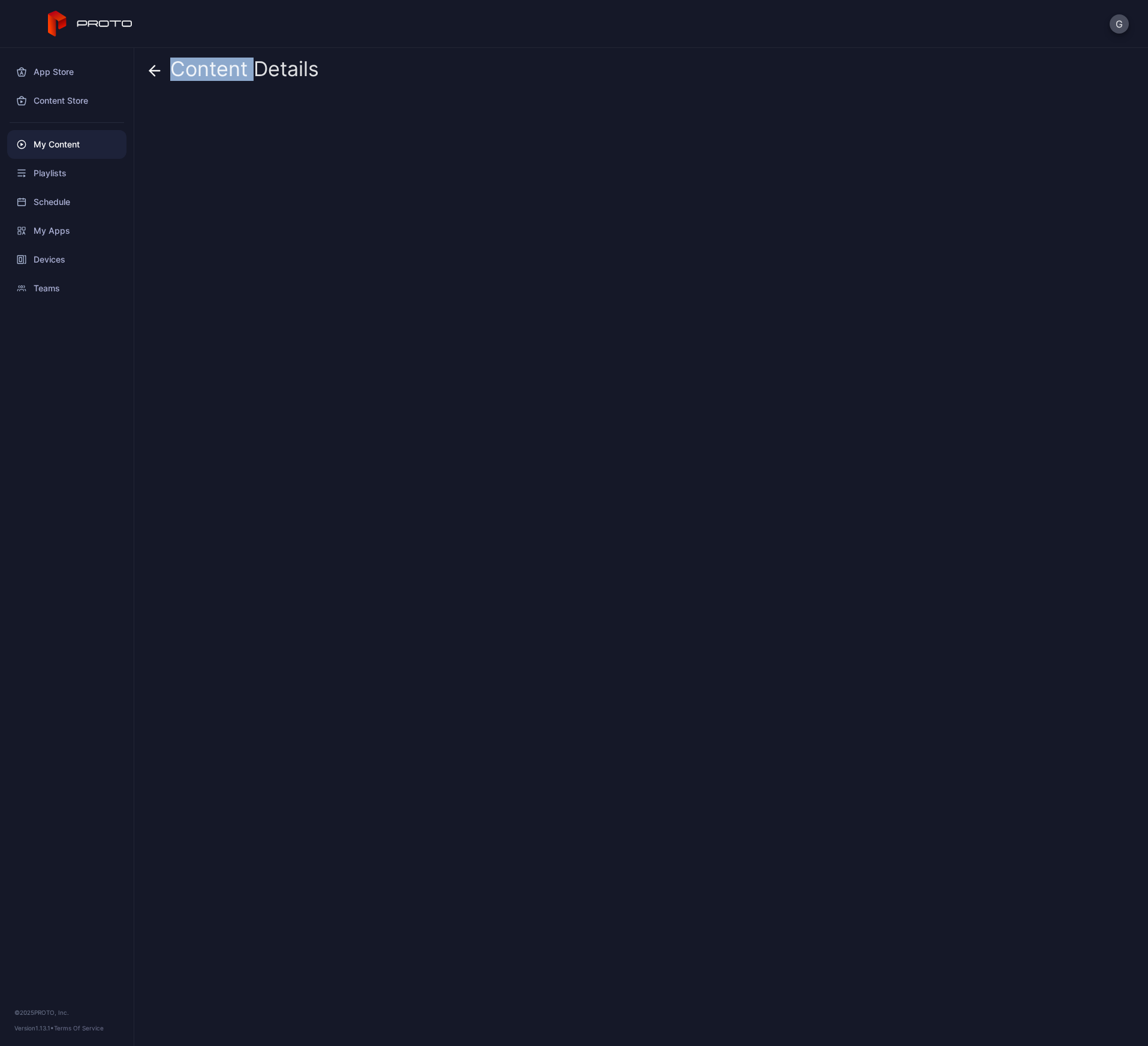
click at [205, 242] on div "Content Details" at bounding box center [641, 547] width 1013 height 998
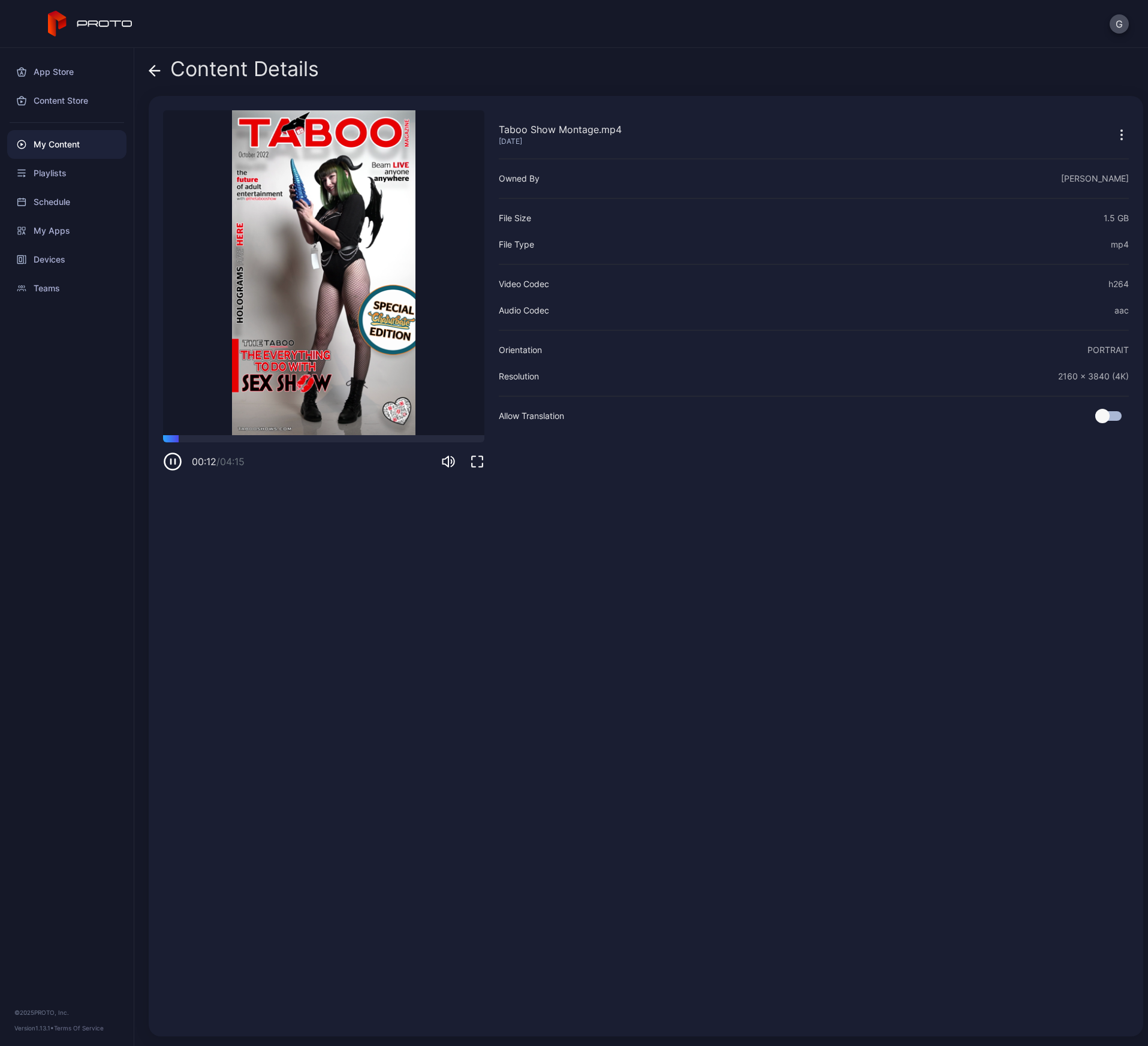
click at [160, 68] on icon at bounding box center [155, 71] width 12 height 12
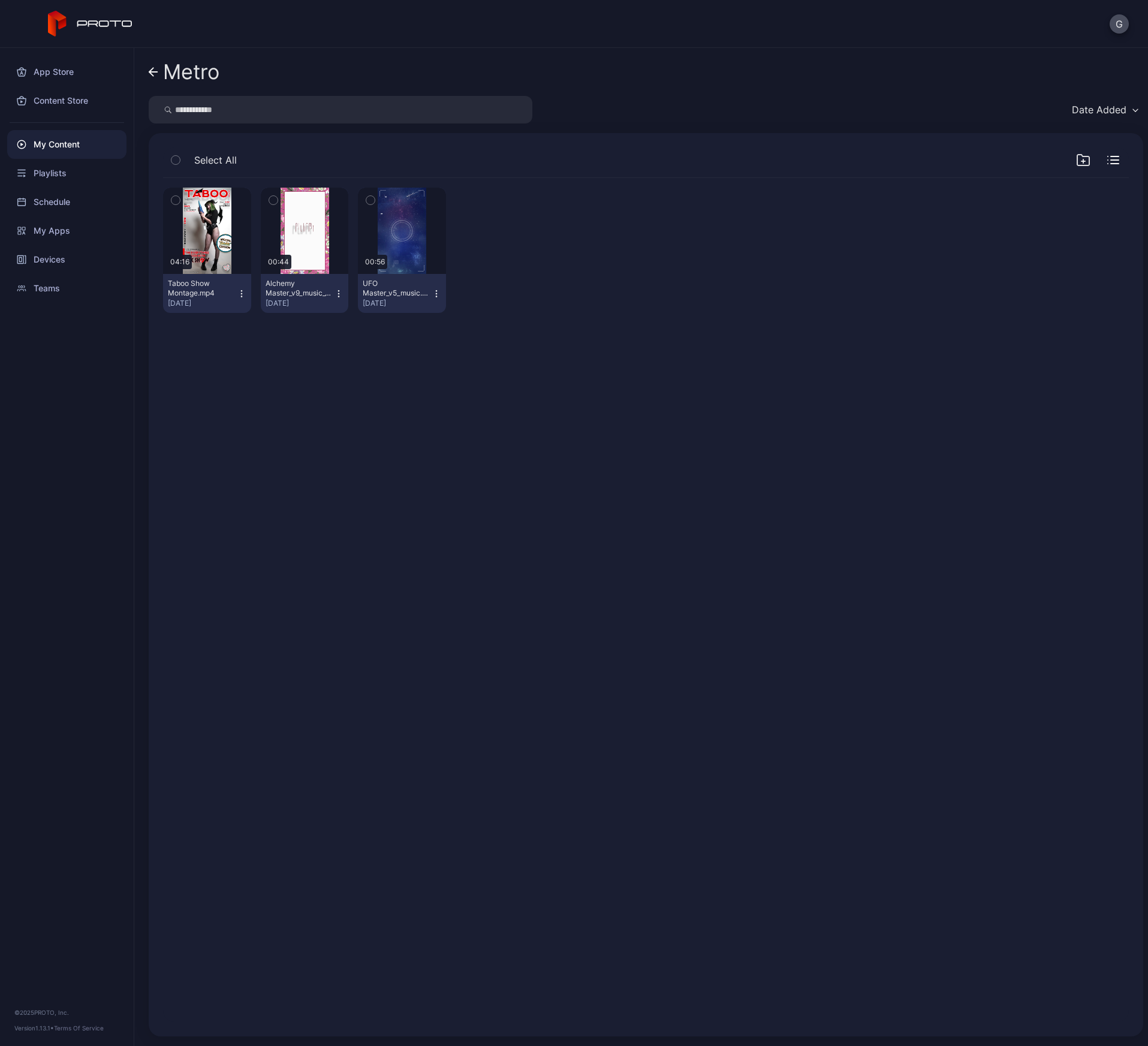
click at [305, 294] on div "Alchemy Master_v9_music_v1.mp4" at bounding box center [299, 288] width 66 height 19
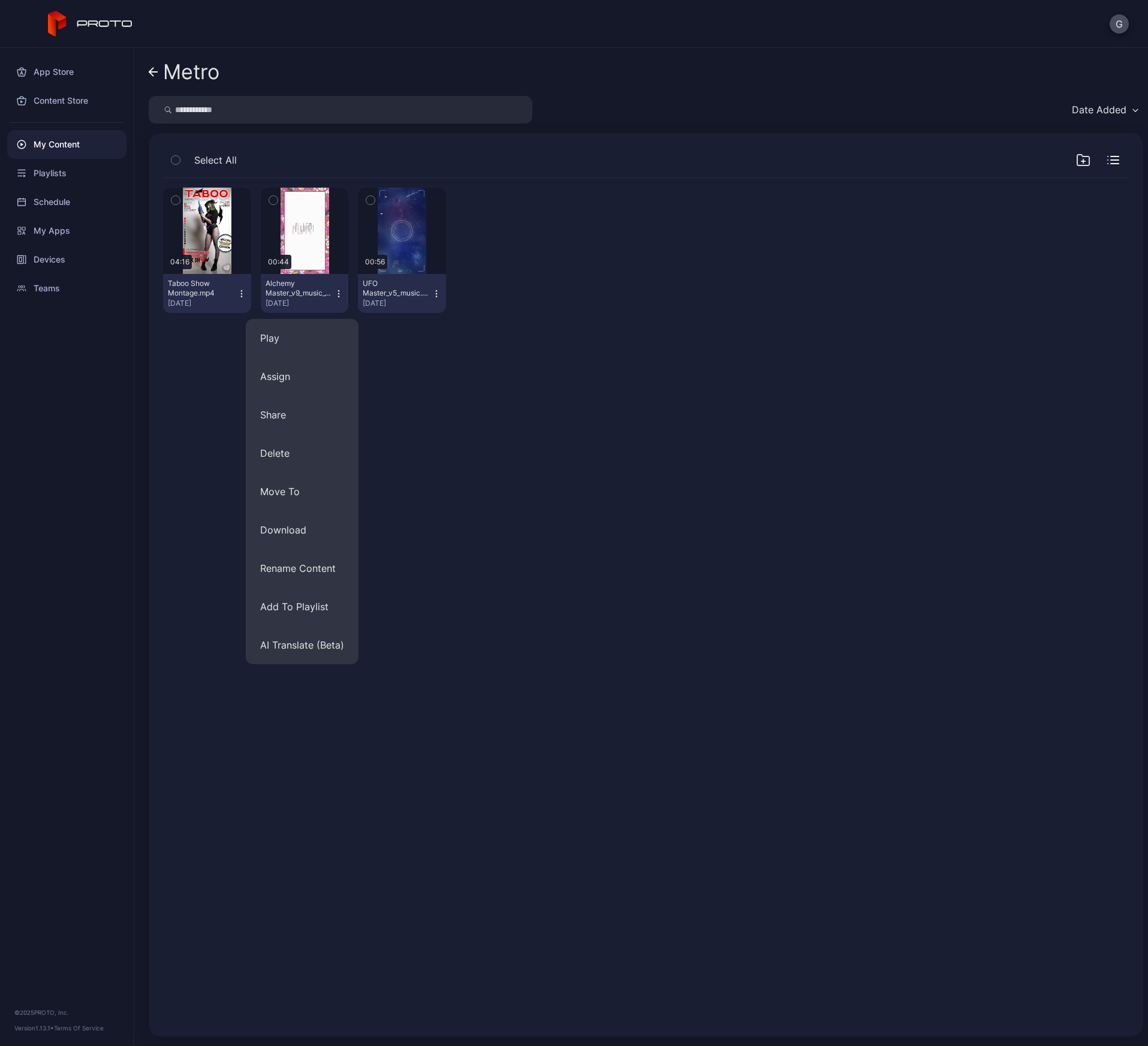
click at [305, 294] on div "Alchemy Master_v9_music_v1.mp4" at bounding box center [299, 288] width 66 height 19
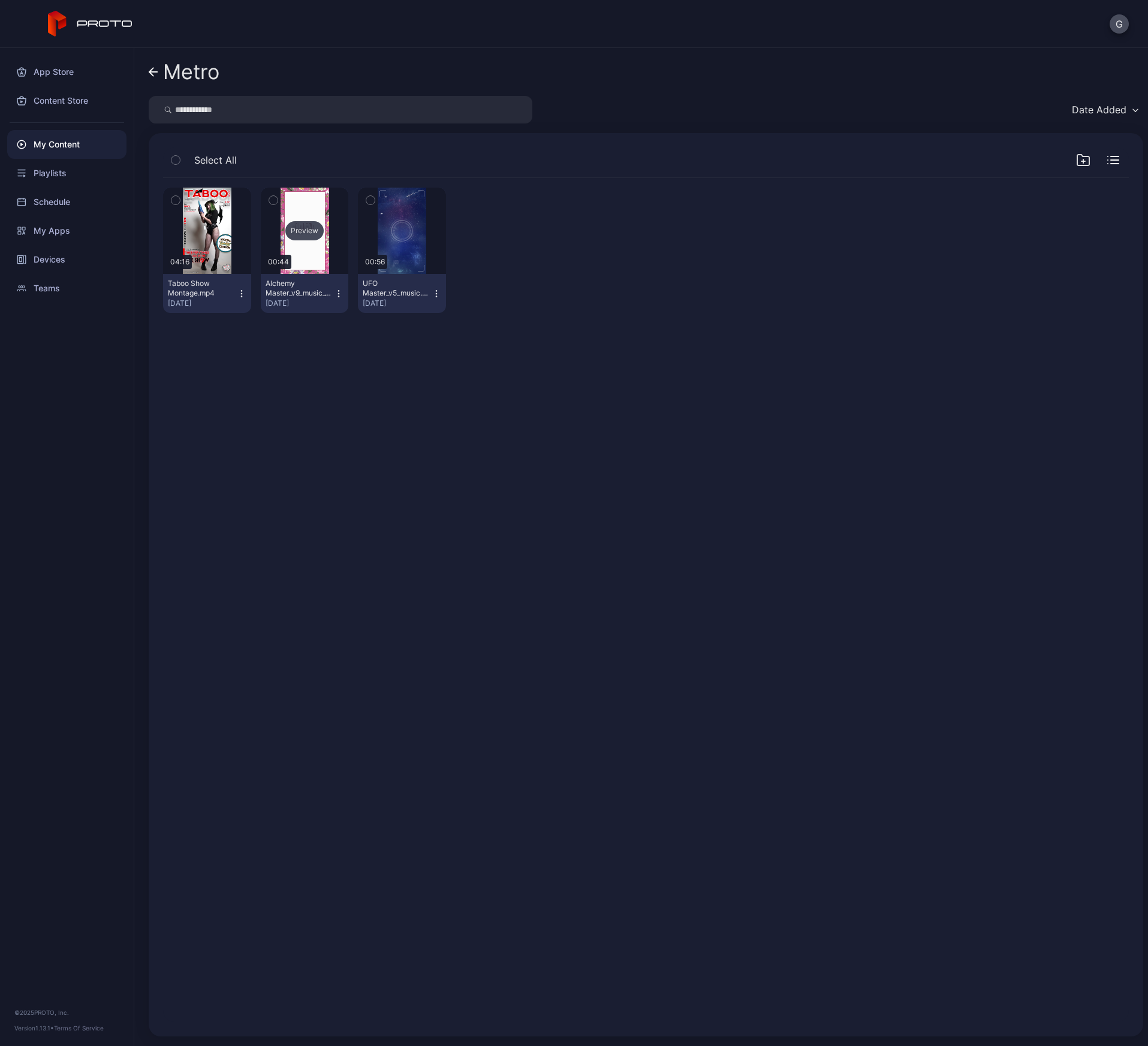
click at [301, 252] on div "Preview" at bounding box center [304, 231] width 88 height 86
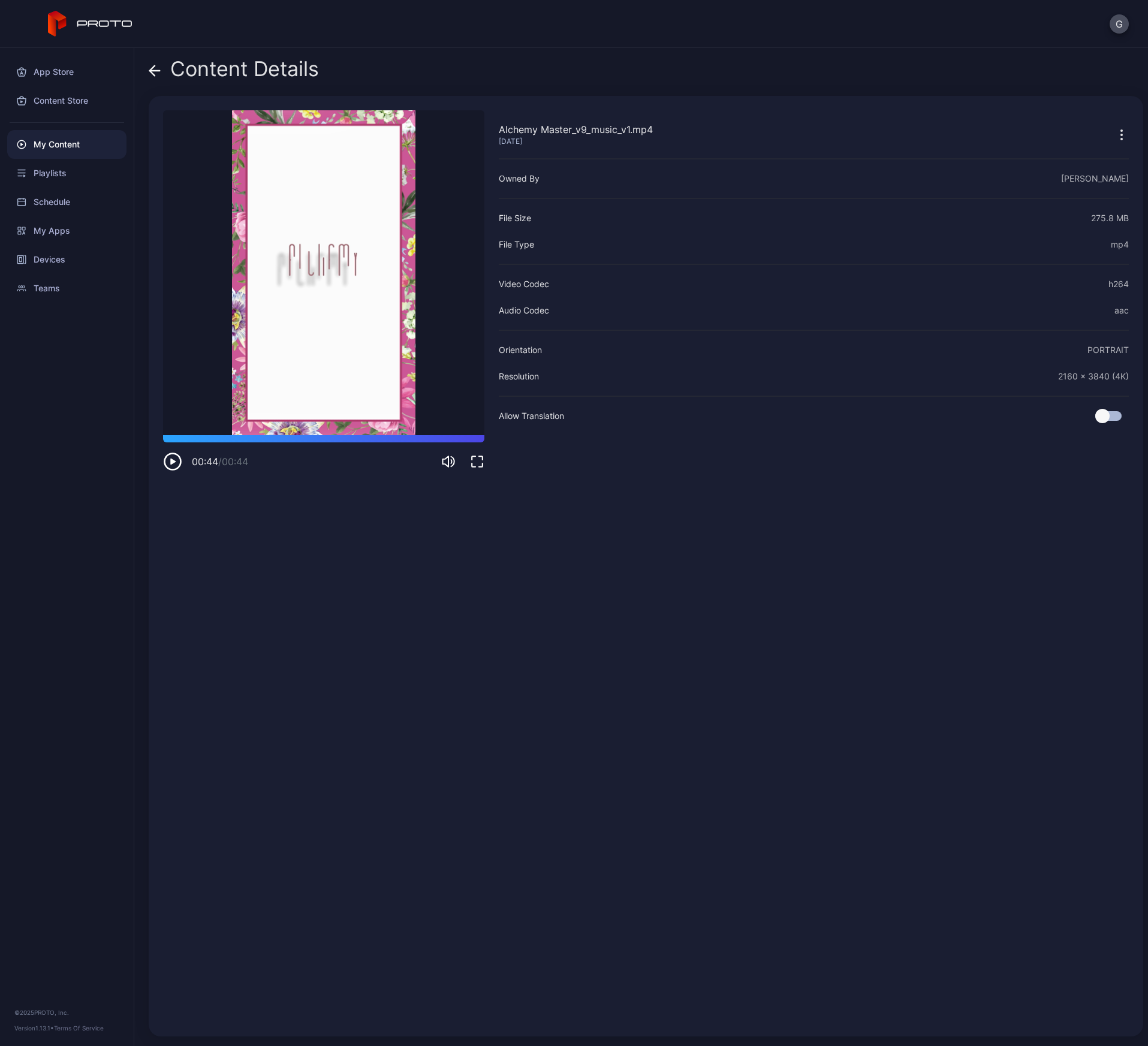
click at [155, 74] on icon at bounding box center [155, 71] width 12 height 12
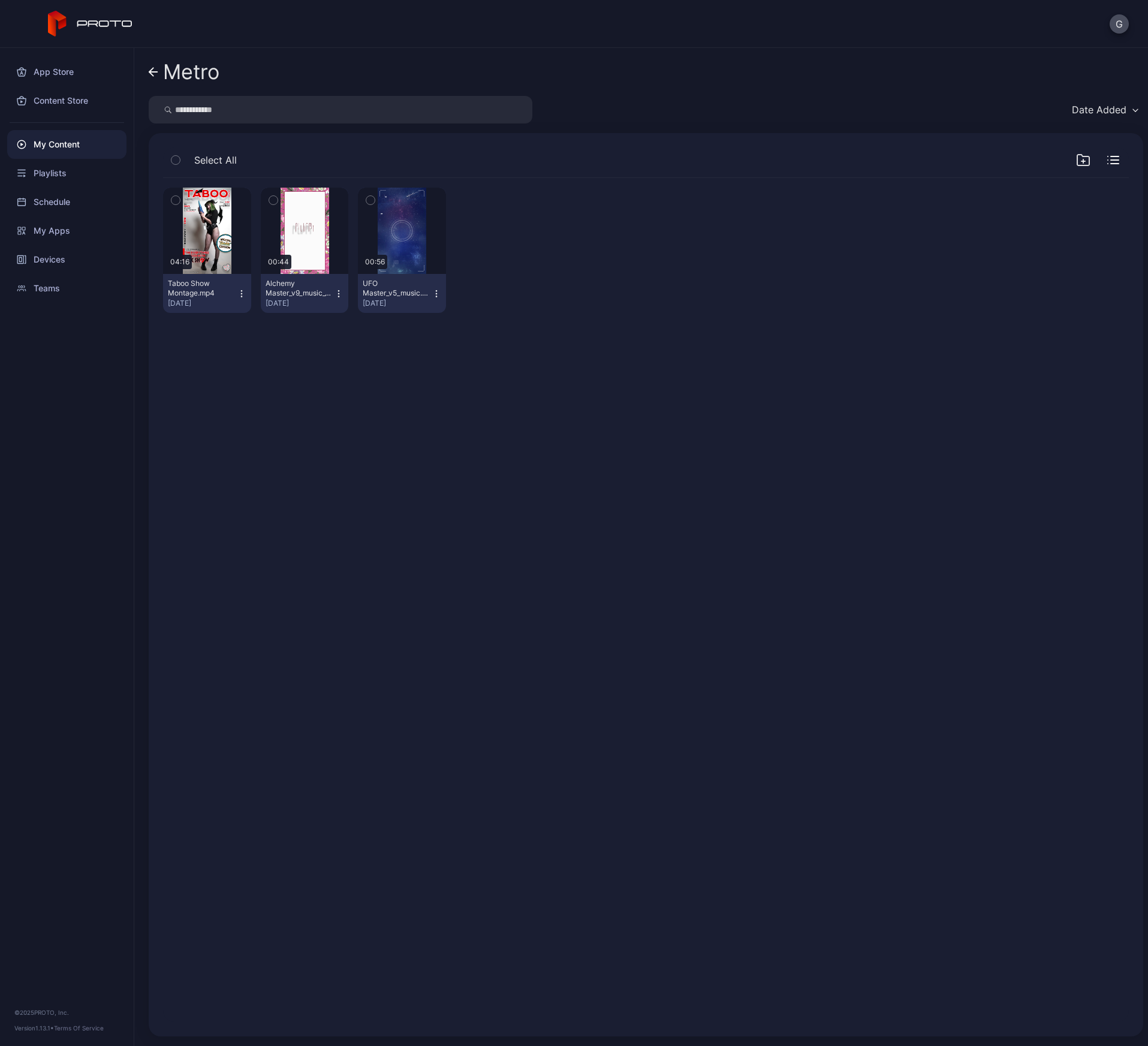
click at [146, 63] on div "Metro Date Added Select All Preview 04:16 Taboo Show Montage.mp4 [DATE] Preview…" at bounding box center [641, 547] width 1013 height 998
click at [153, 68] on icon at bounding box center [151, 72] width 4 height 9
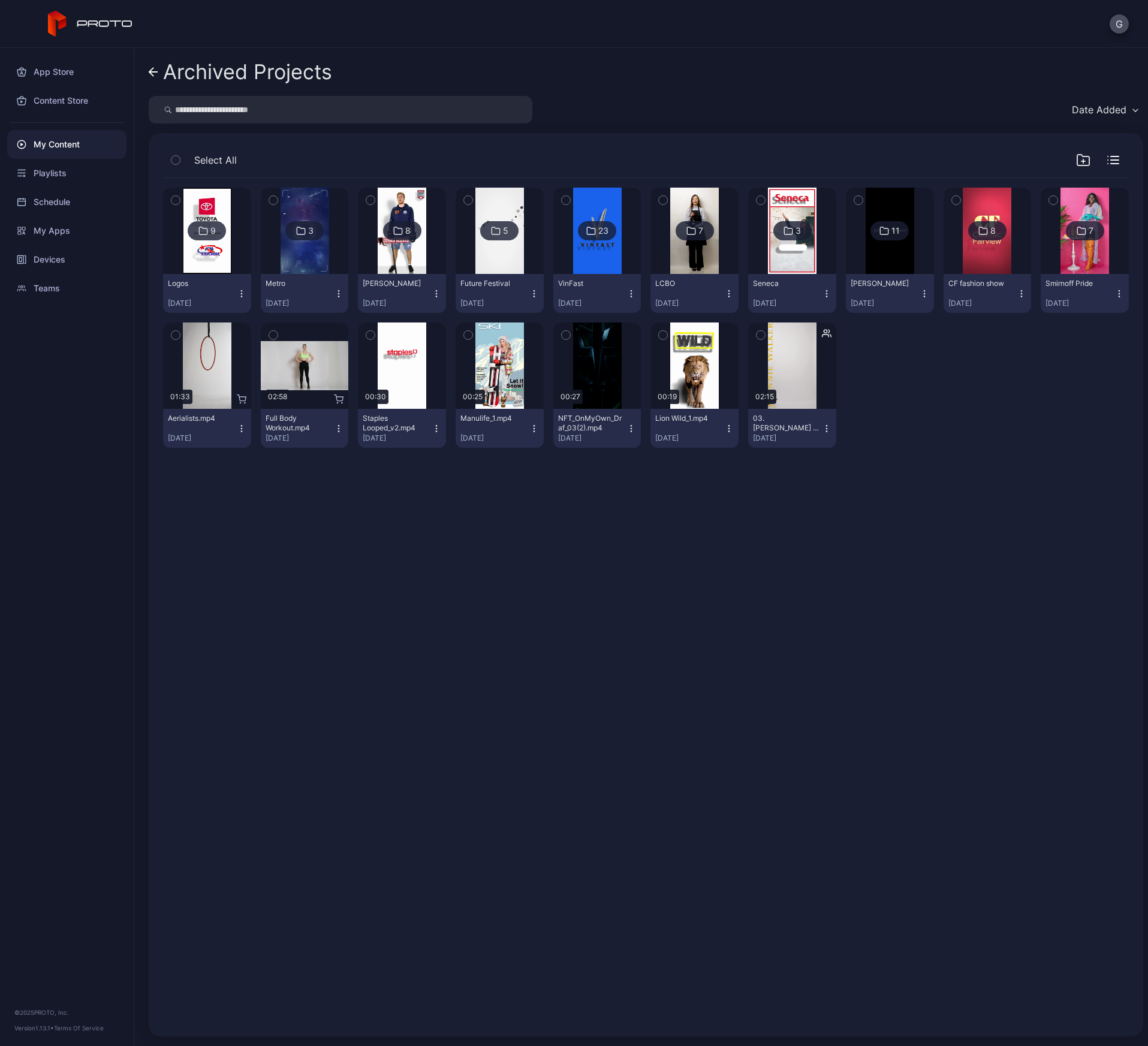
click at [393, 234] on icon at bounding box center [397, 231] width 9 height 14
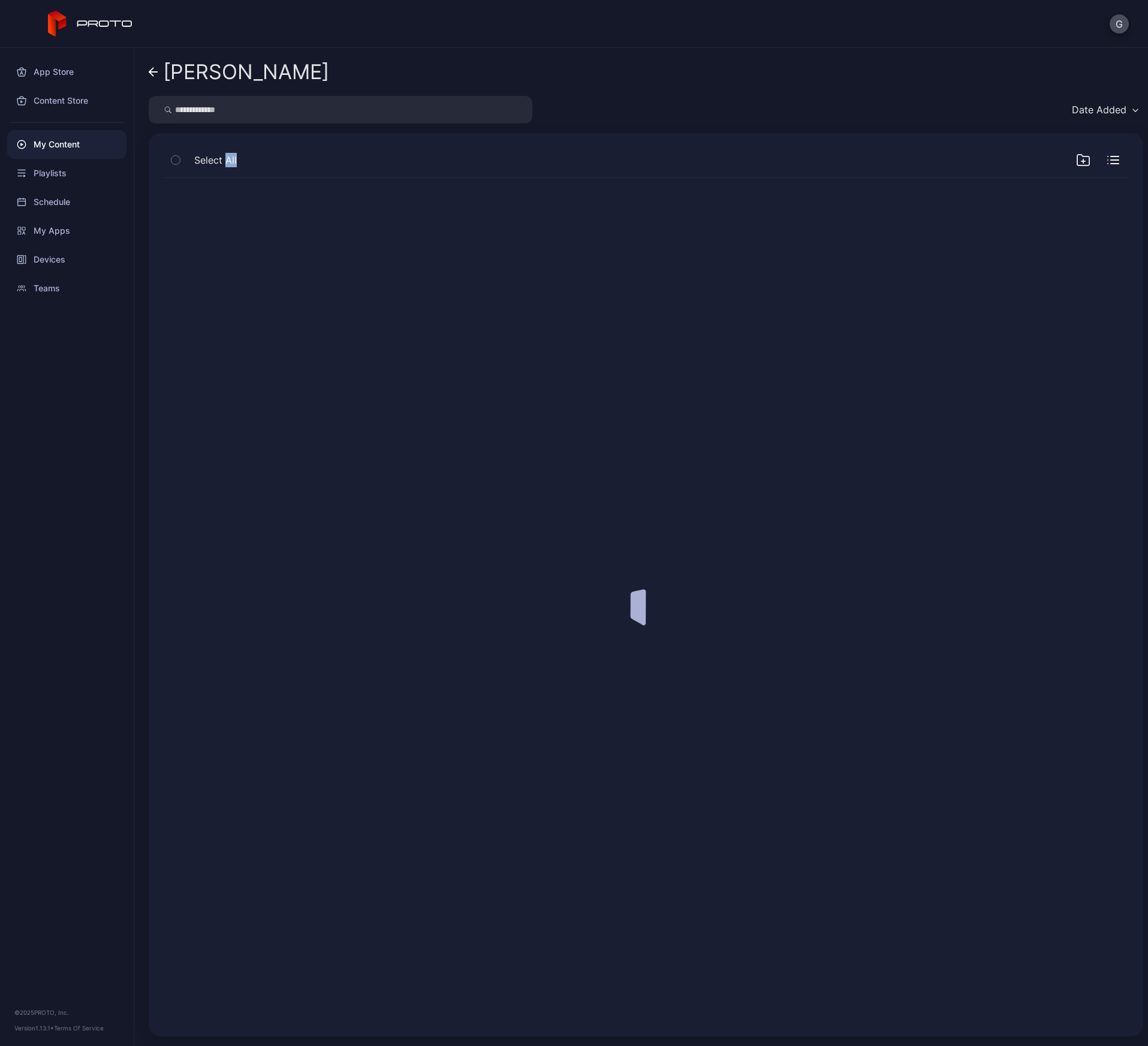
click at [392, 234] on div at bounding box center [646, 600] width 985 height 863
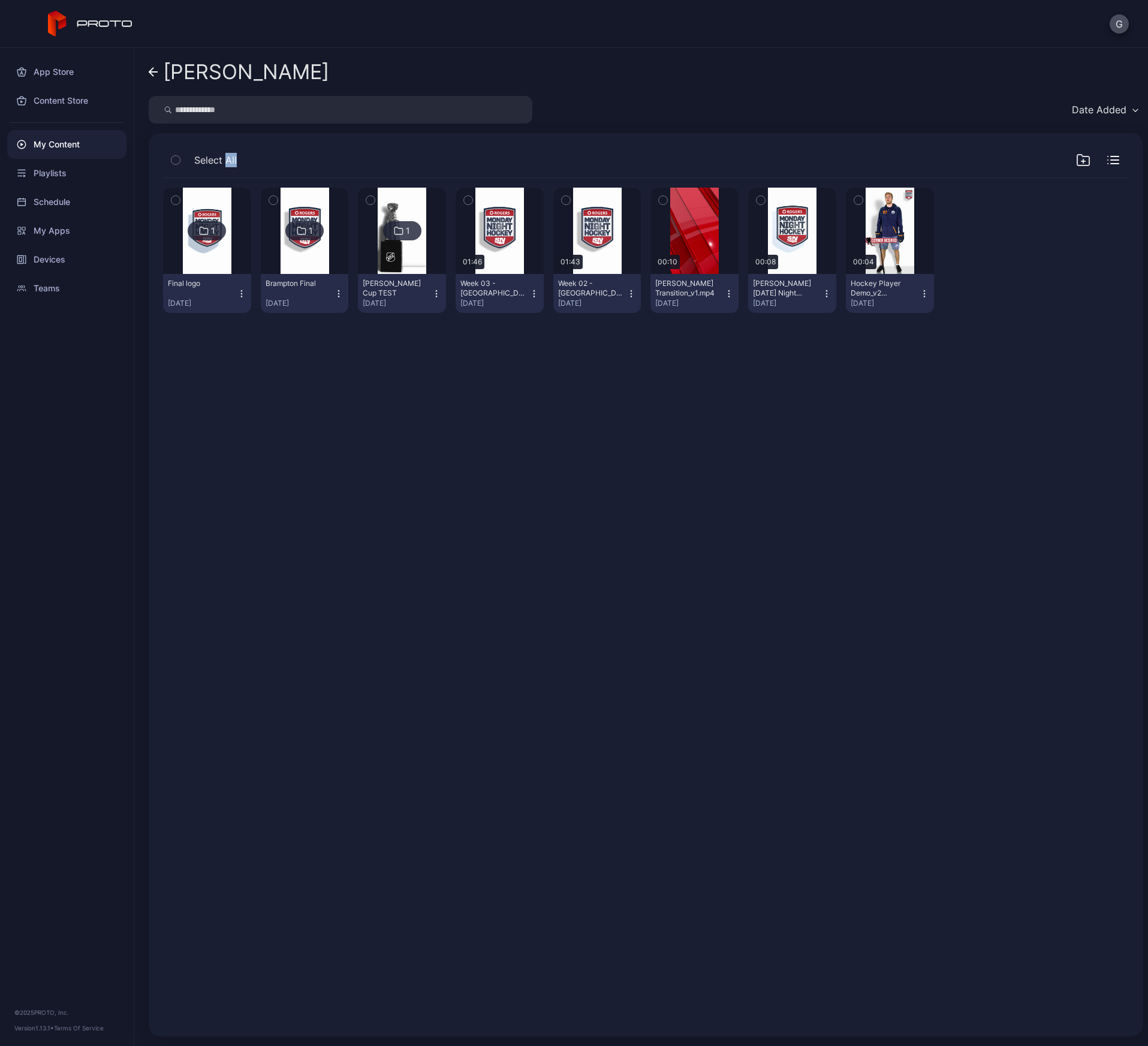
click at [184, 73] on div "[PERSON_NAME]" at bounding box center [246, 72] width 166 height 23
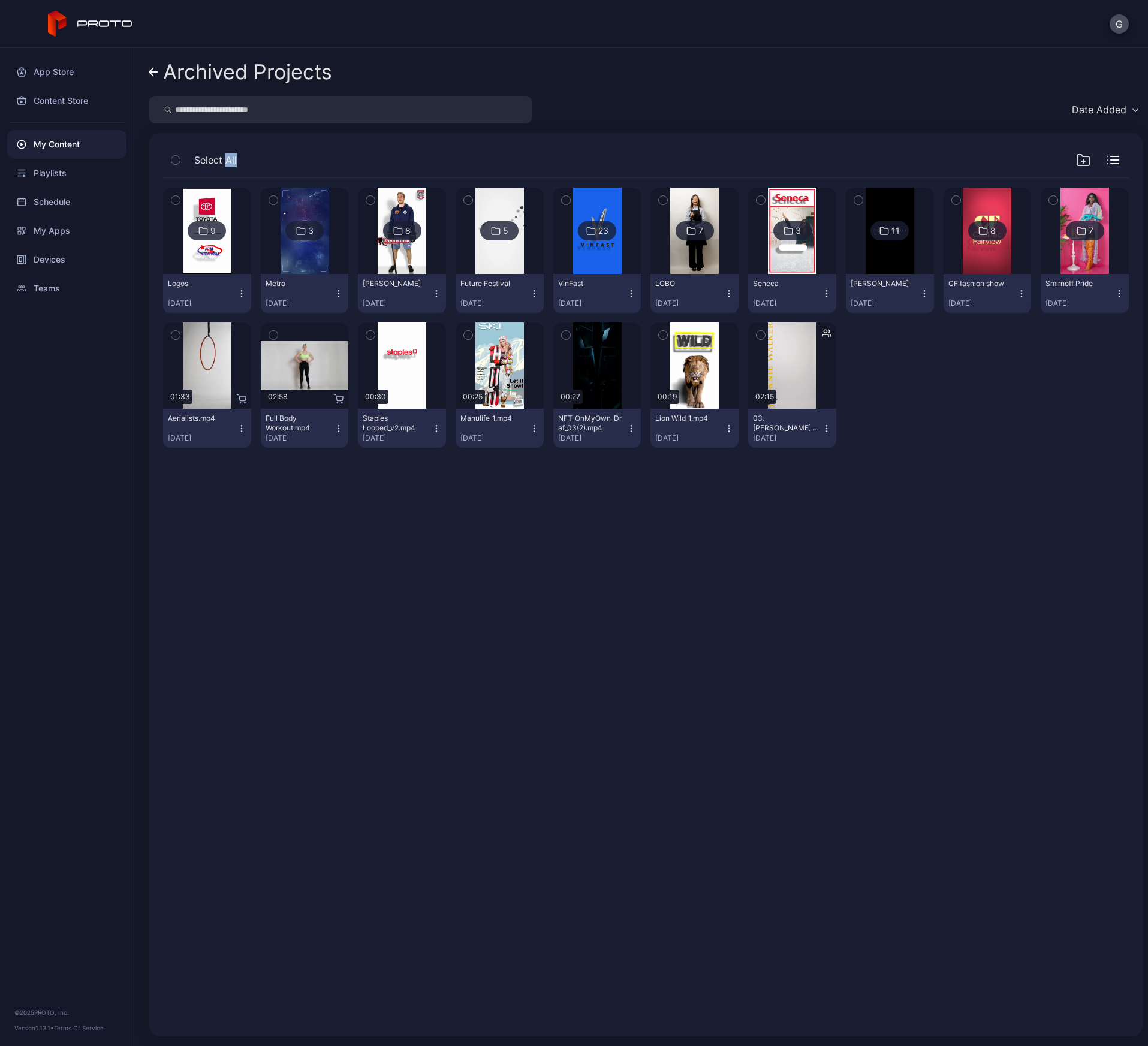
click at [492, 232] on icon at bounding box center [495, 231] width 9 height 14
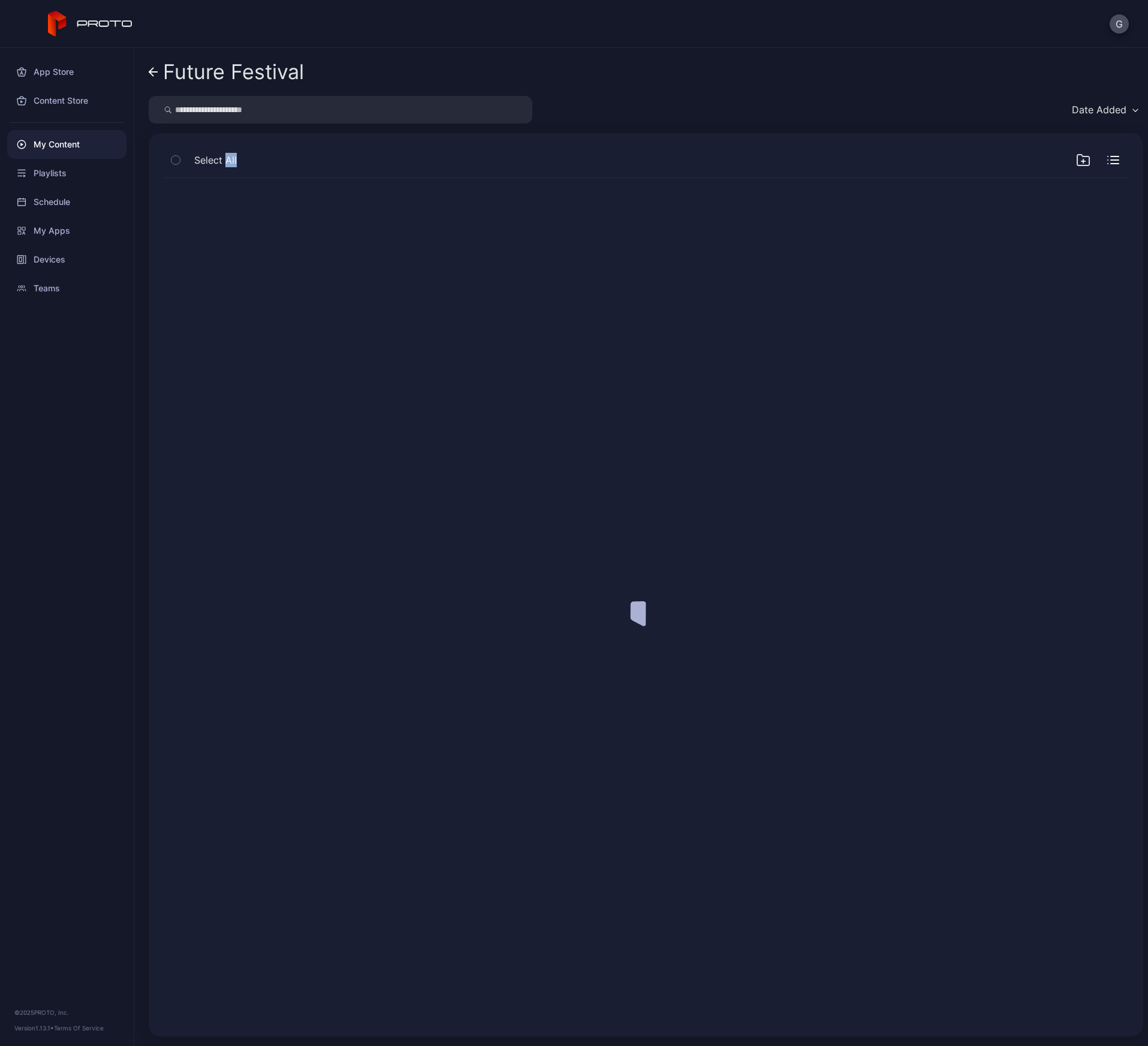
click at [492, 232] on div at bounding box center [646, 600] width 985 height 863
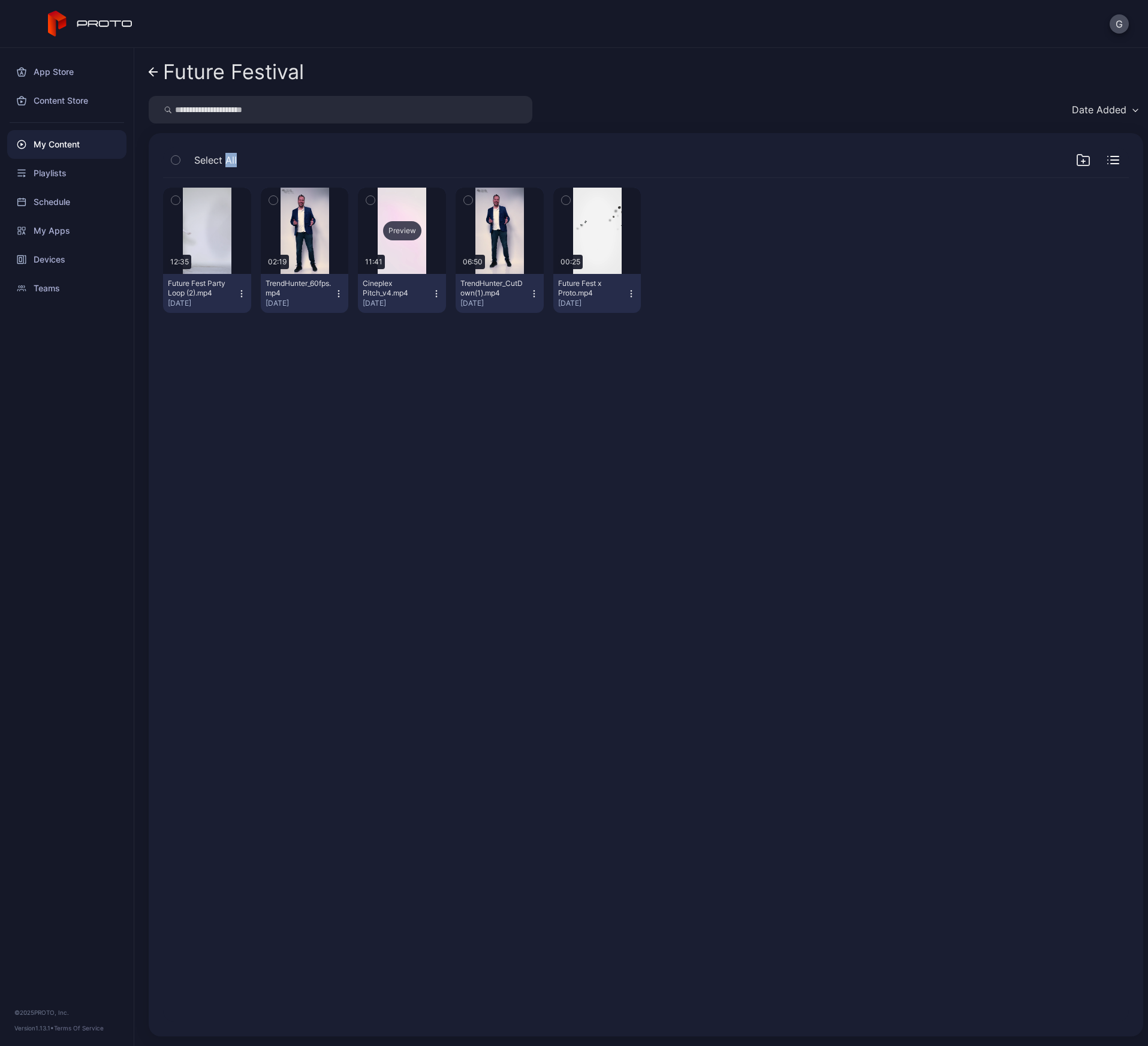
click at [390, 230] on div "Preview" at bounding box center [402, 230] width 38 height 19
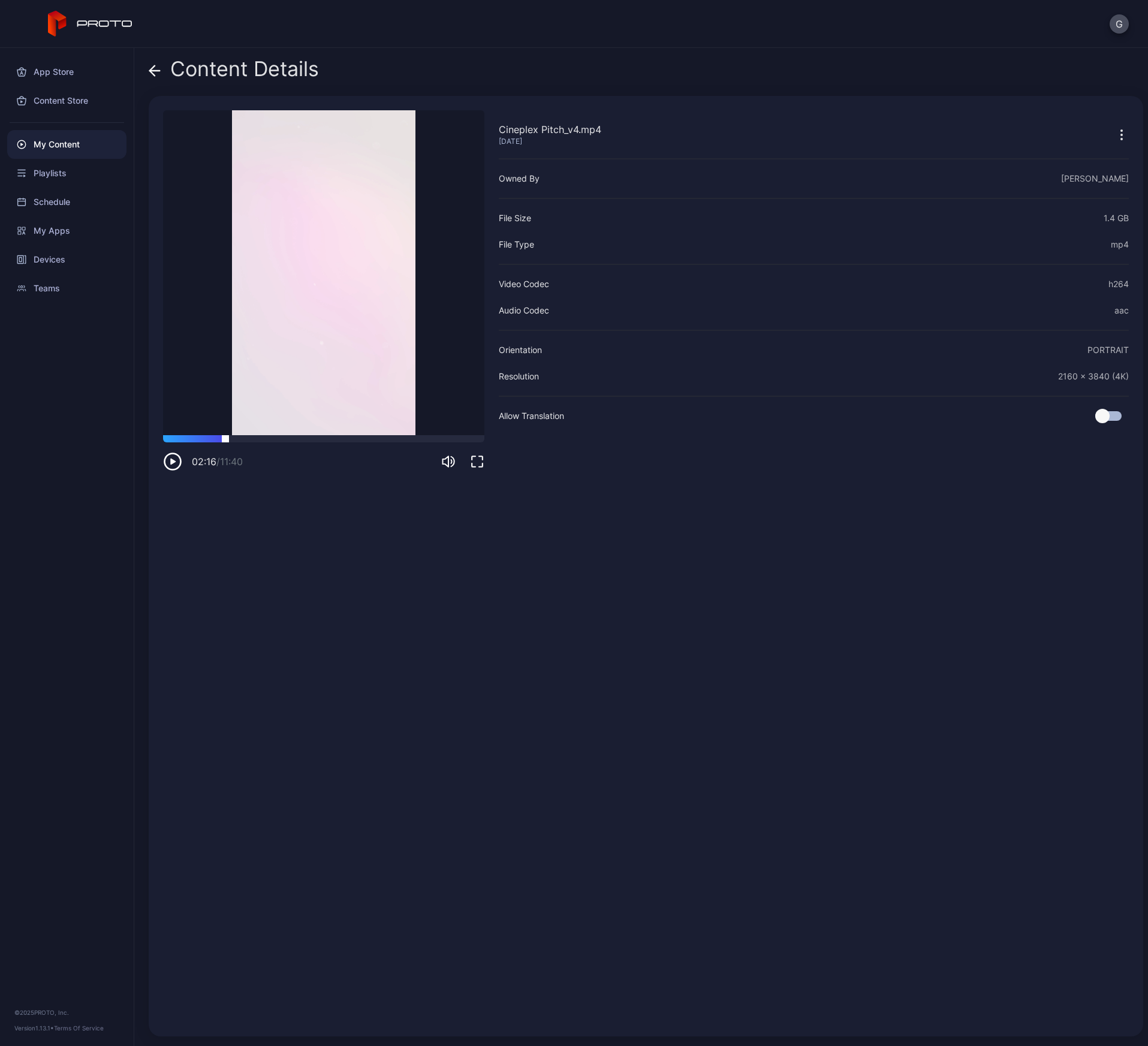
click at [225, 439] on div at bounding box center [324, 439] width 321 height 7
click at [284, 437] on div at bounding box center [324, 439] width 321 height 7
click at [351, 441] on div at bounding box center [324, 439] width 321 height 7
click at [370, 434] on video "Sorry, your browser doesn‘t support embedded videos" at bounding box center [324, 272] width 321 height 325
click at [392, 438] on div at bounding box center [324, 439] width 321 height 7
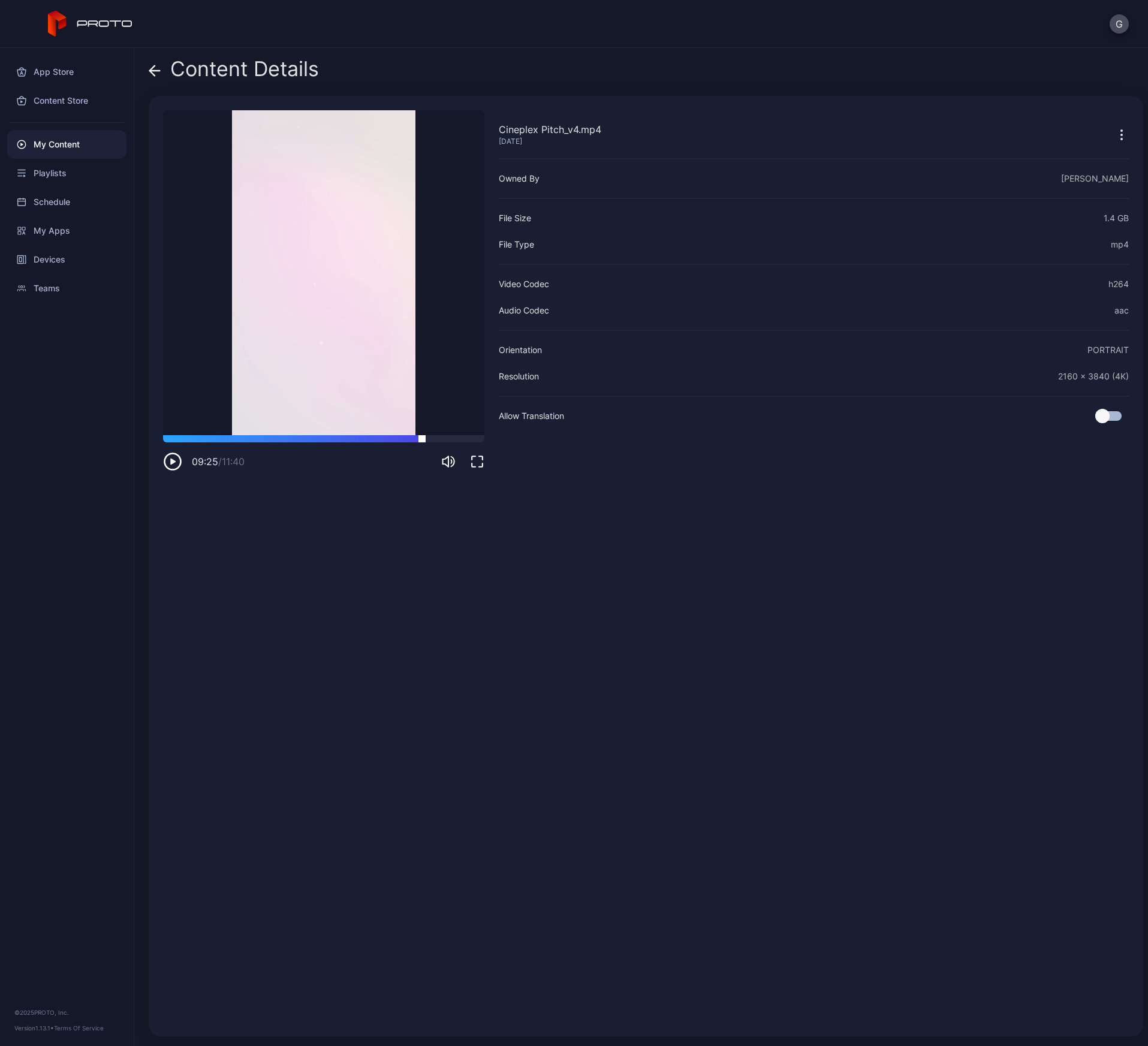
click at [422, 439] on div at bounding box center [324, 439] width 321 height 7
click at [444, 437] on div at bounding box center [324, 439] width 321 height 7
click at [466, 438] on div at bounding box center [324, 439] width 321 height 7
click at [196, 443] on div "11:02 / 11:40" at bounding box center [324, 454] width 321 height 36
click at [197, 436] on div at bounding box center [324, 439] width 321 height 7
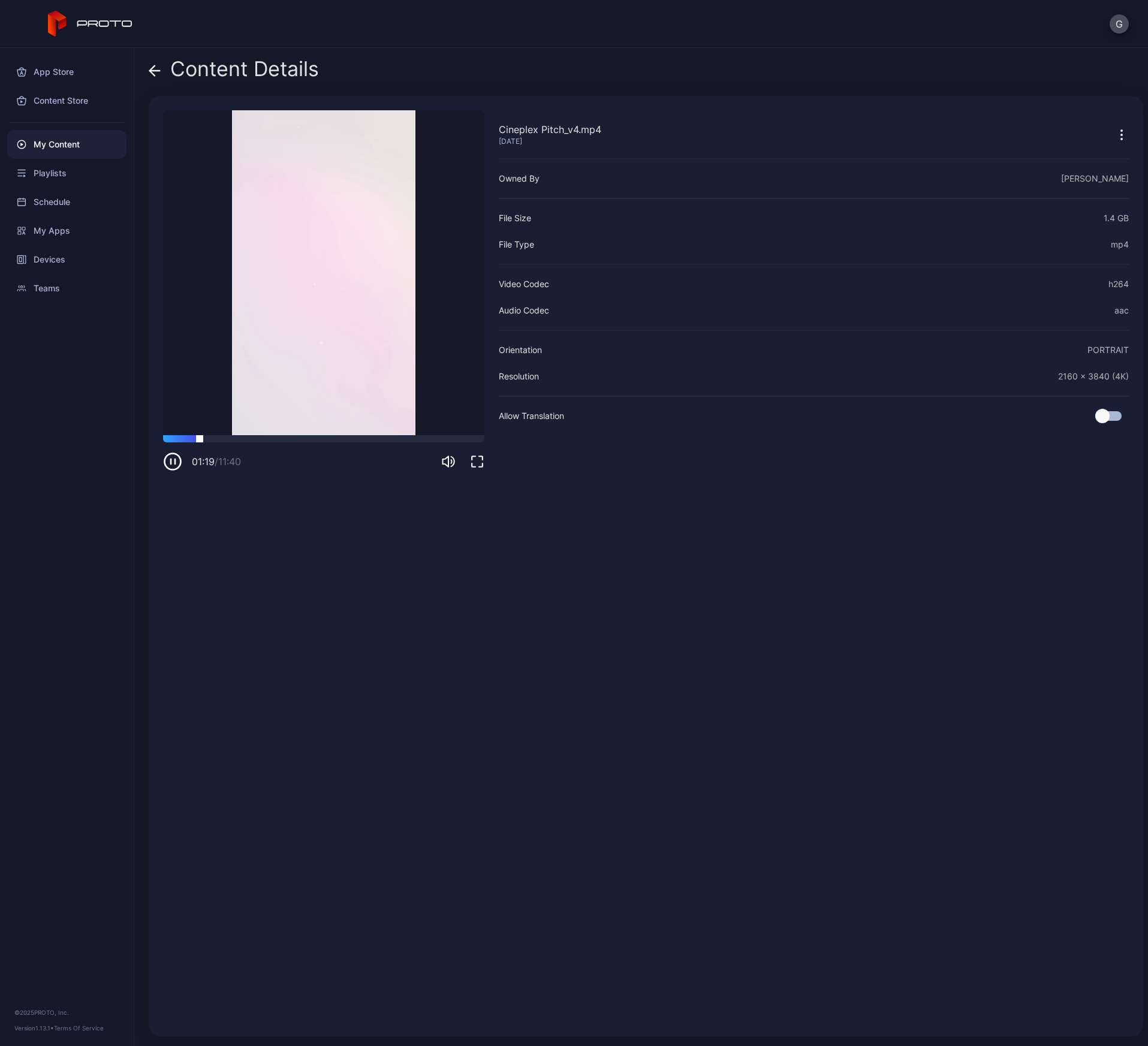
click at [221, 436] on div at bounding box center [324, 439] width 321 height 7
click at [155, 65] on icon at bounding box center [155, 71] width 12 height 12
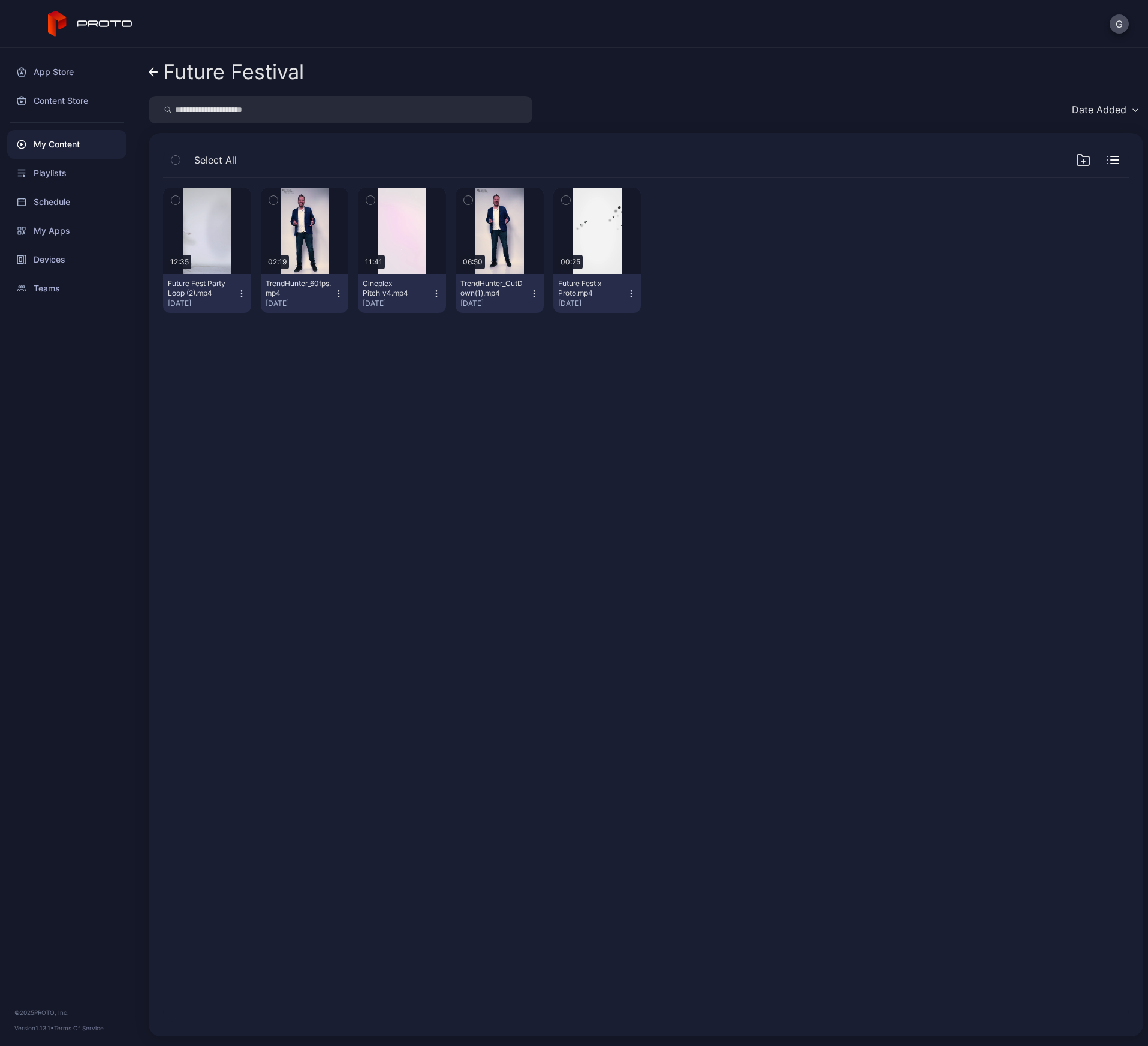
click at [155, 64] on link "Future Festival" at bounding box center [227, 72] width 155 height 29
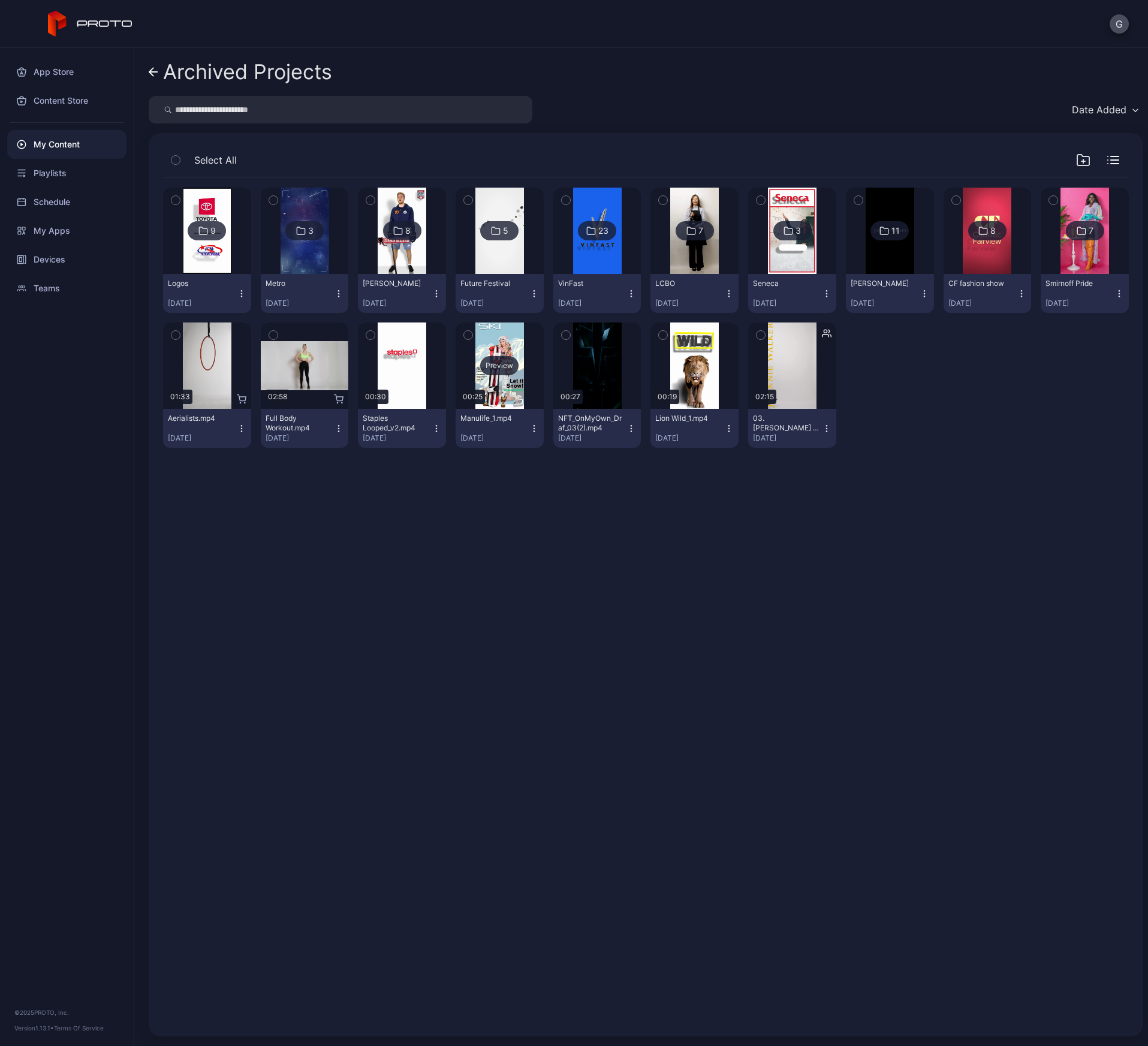
click at [488, 348] on div "Preview" at bounding box center [500, 366] width 88 height 86
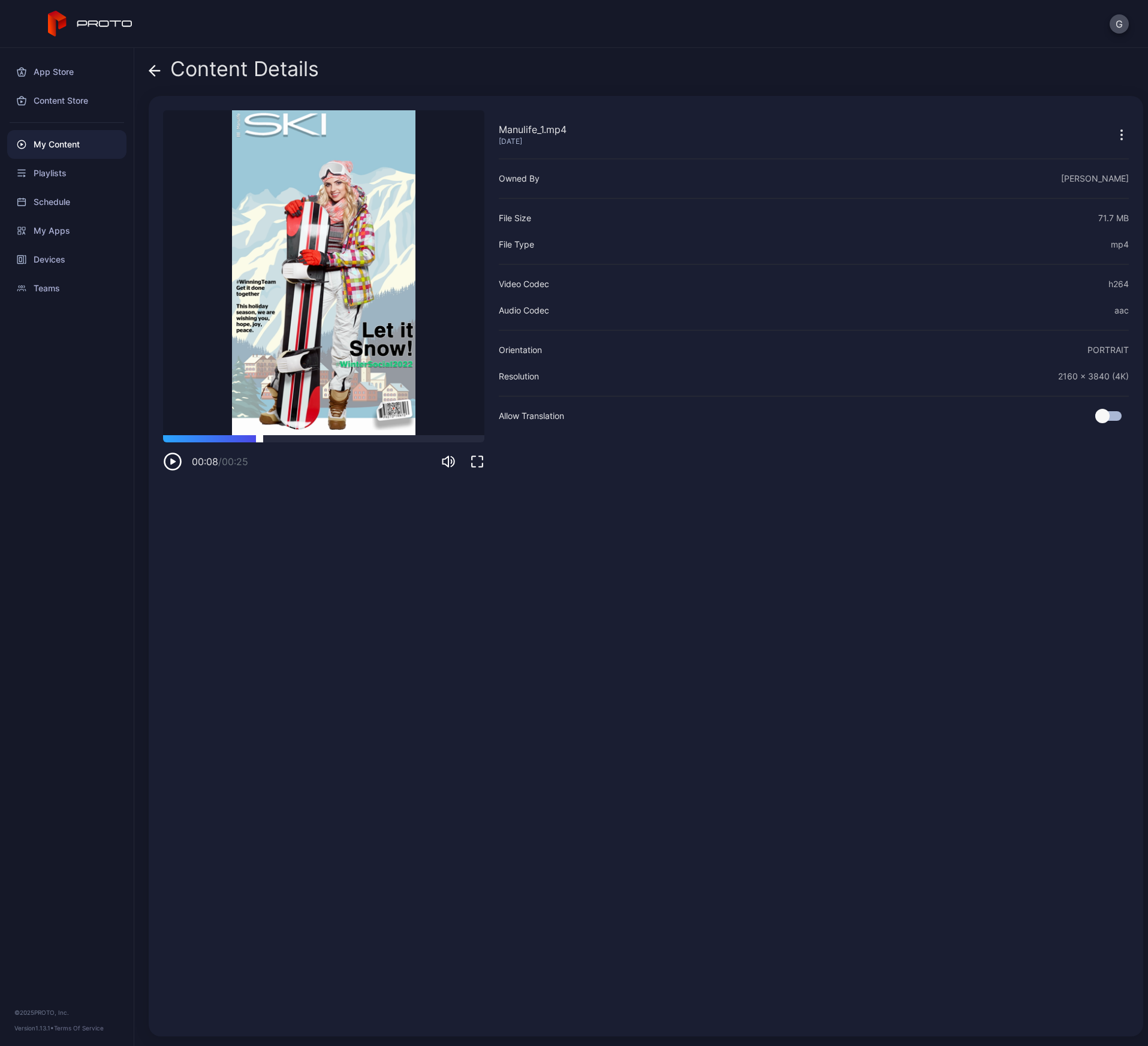
click at [260, 439] on div at bounding box center [324, 439] width 321 height 7
click at [421, 436] on div at bounding box center [324, 439] width 321 height 7
click at [158, 73] on icon at bounding box center [155, 71] width 12 height 12
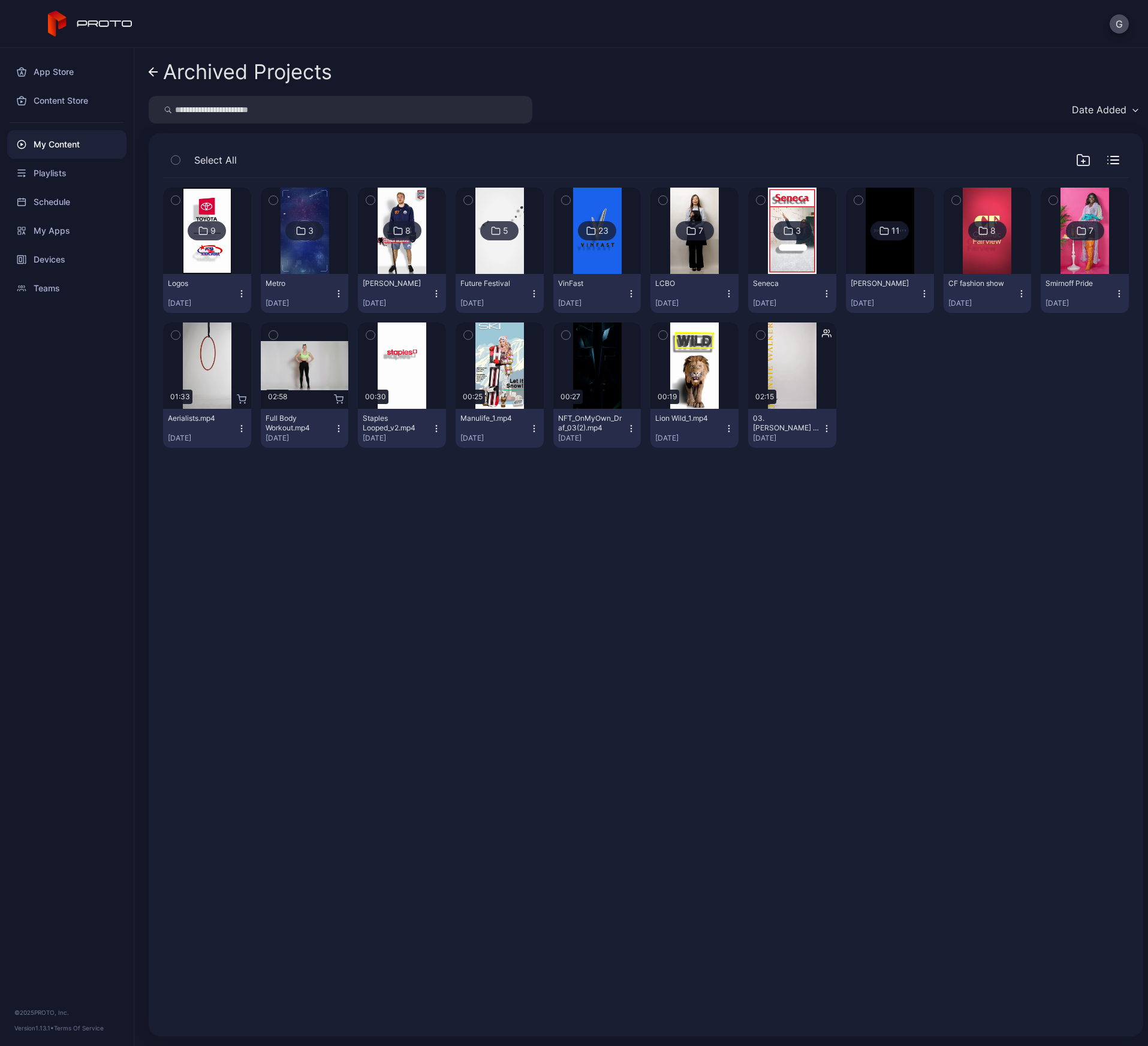
click at [157, 73] on icon at bounding box center [153, 72] width 9 height 10
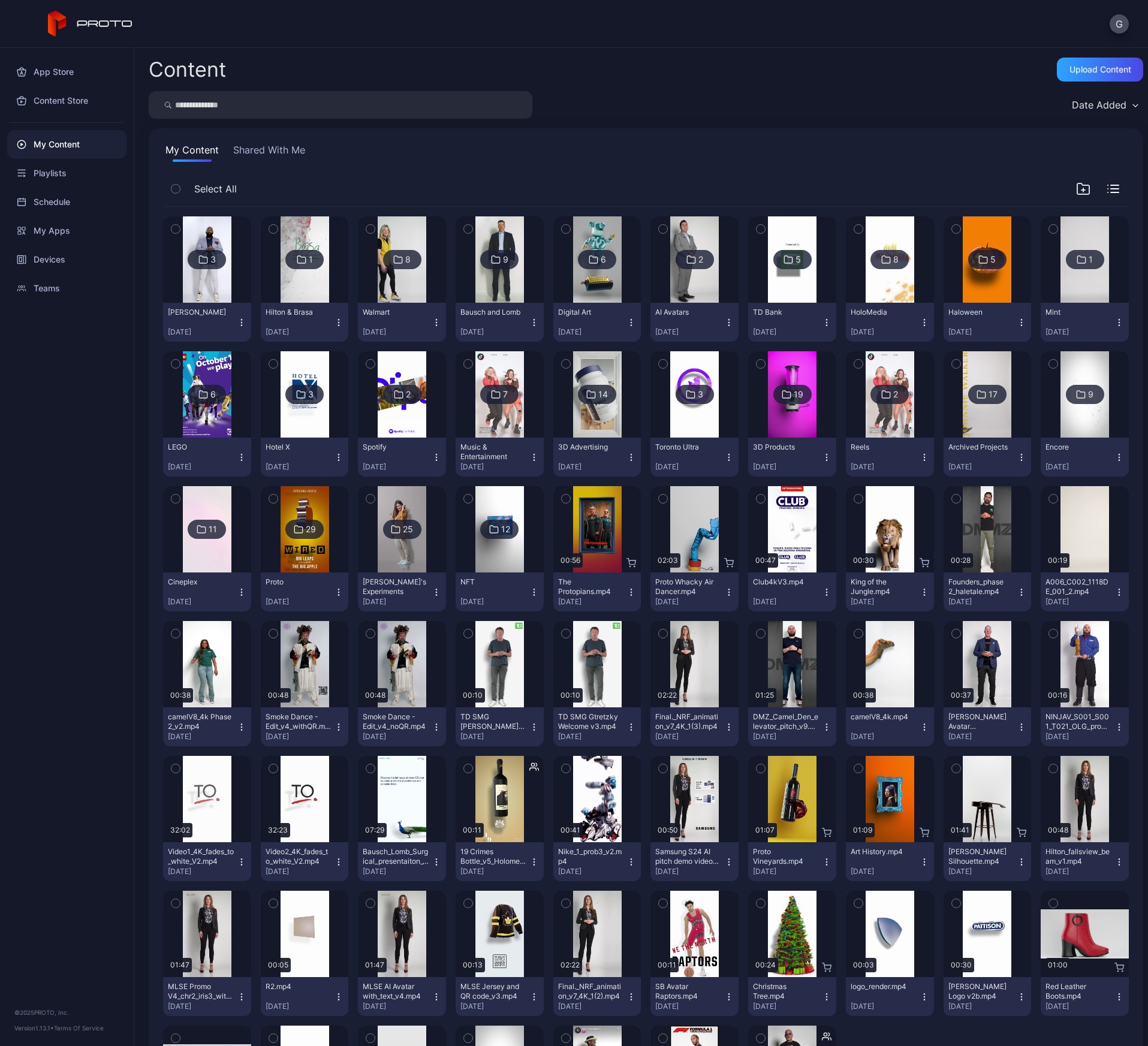
click at [1065, 407] on img at bounding box center [1084, 394] width 48 height 86
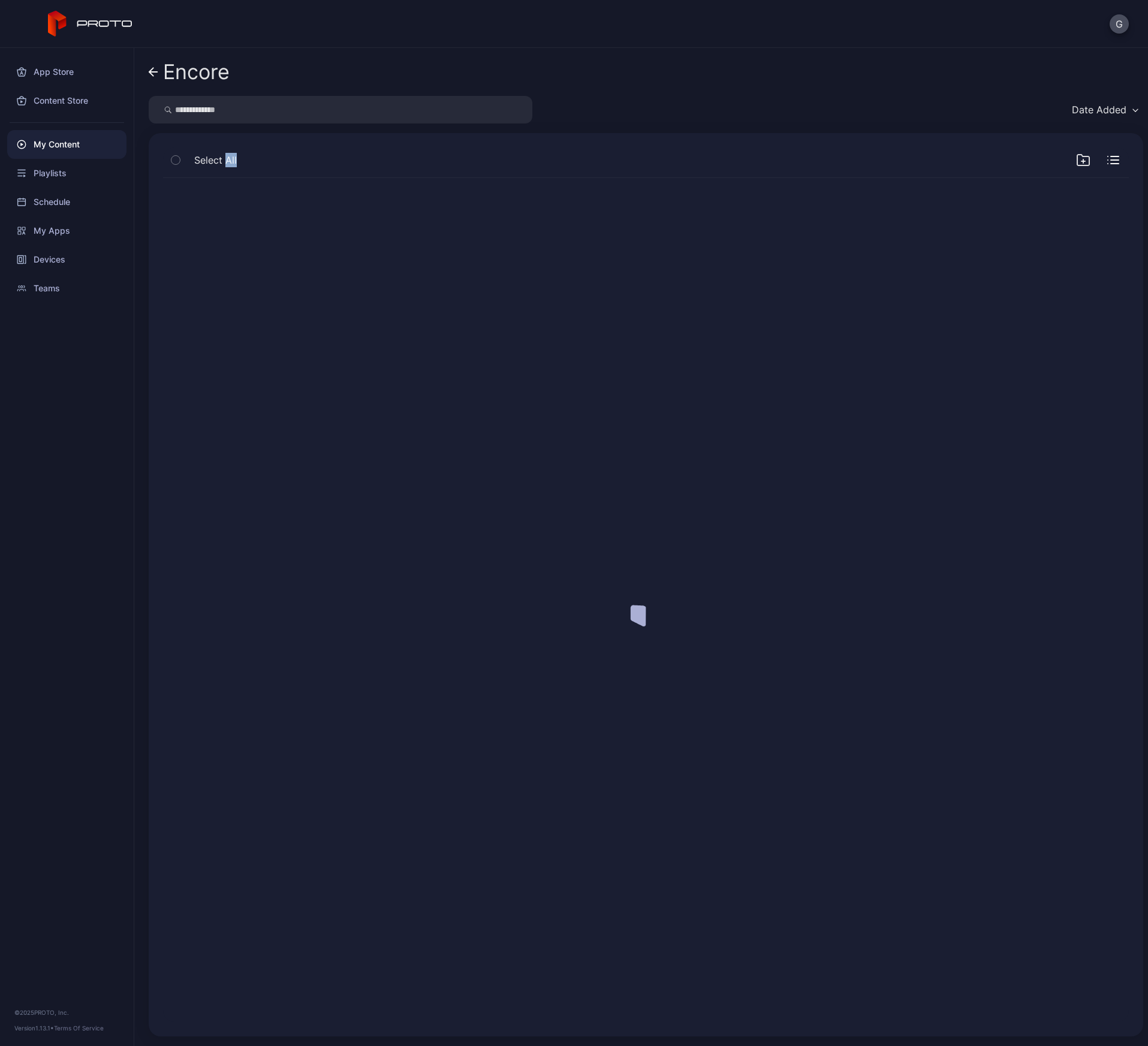
click at [1065, 407] on div at bounding box center [646, 600] width 985 height 863
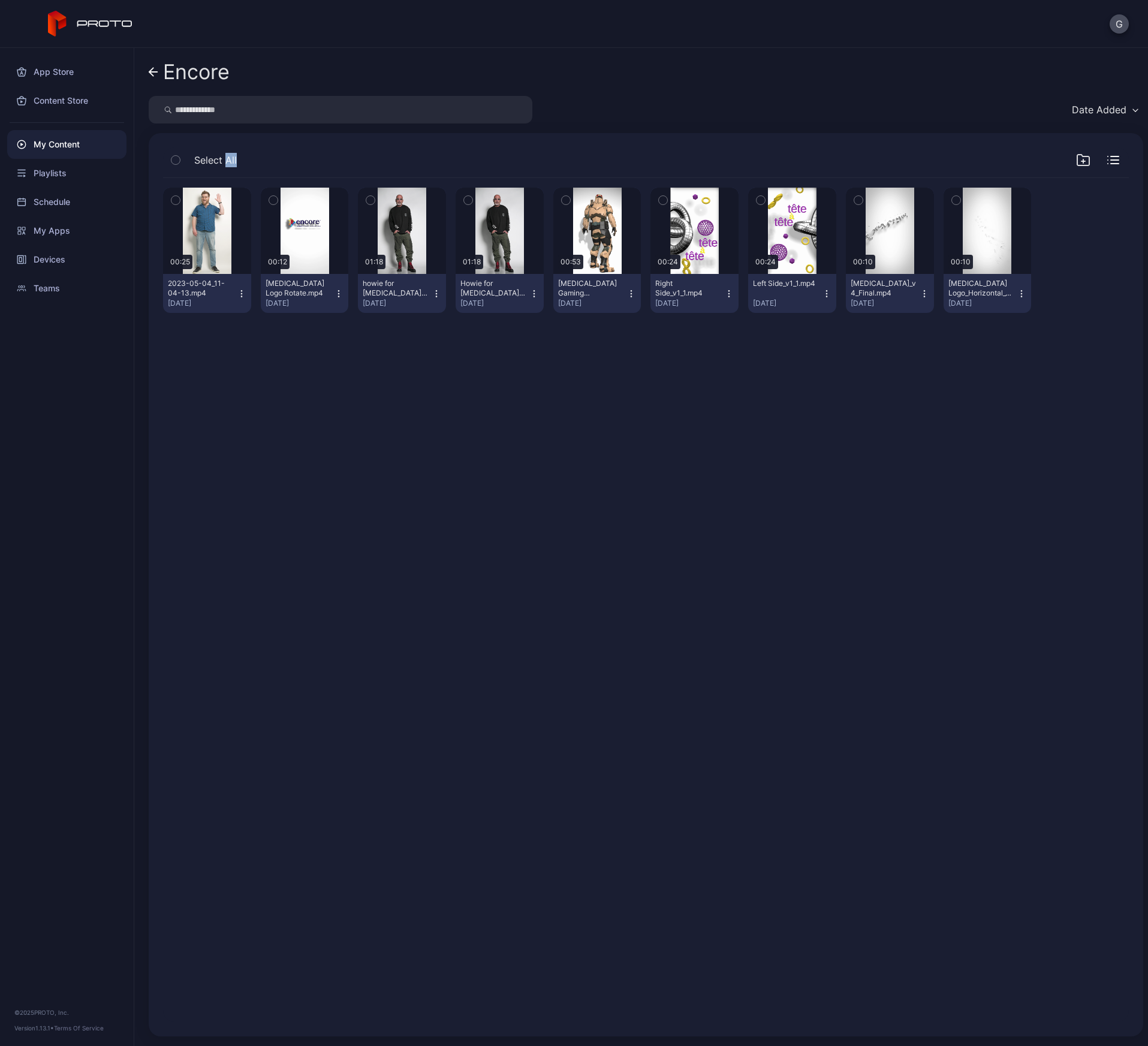
click at [151, 71] on icon at bounding box center [153, 72] width 9 height 10
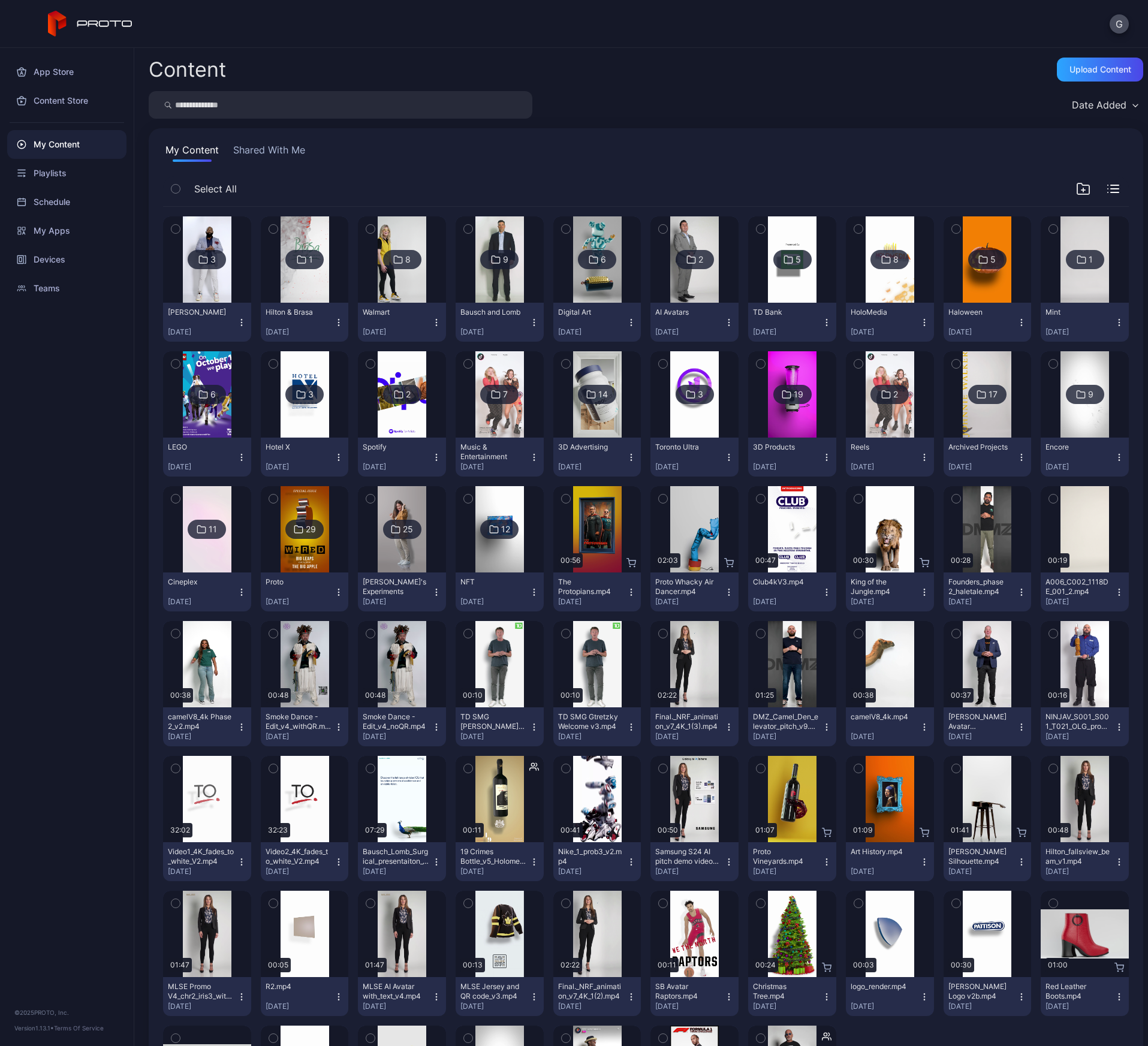
click at [317, 531] on div "29" at bounding box center [304, 529] width 38 height 19
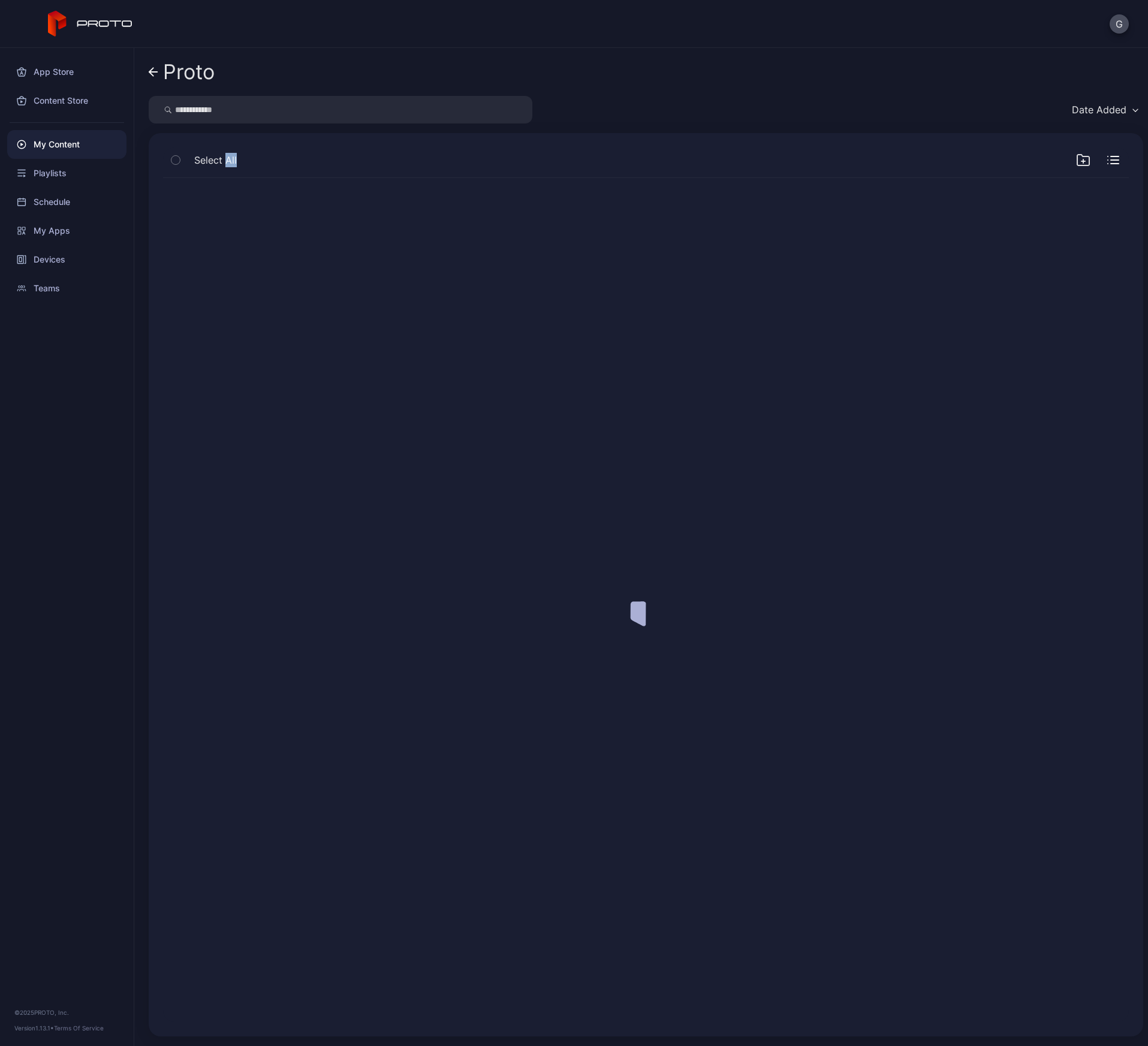
click at [317, 531] on div at bounding box center [646, 600] width 985 height 863
